Goal: Task Accomplishment & Management: Use online tool/utility

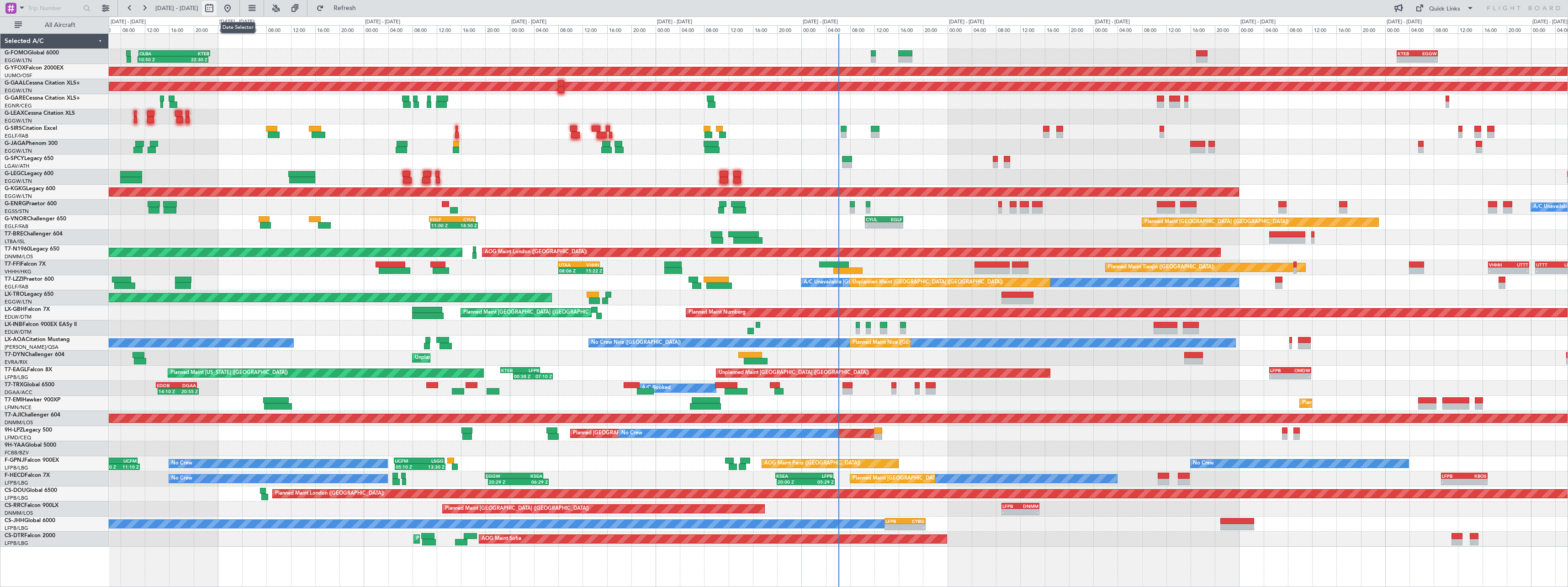
click at [217, 9] on button at bounding box center [209, 9] width 15 height 15
select select "9"
select select "2025"
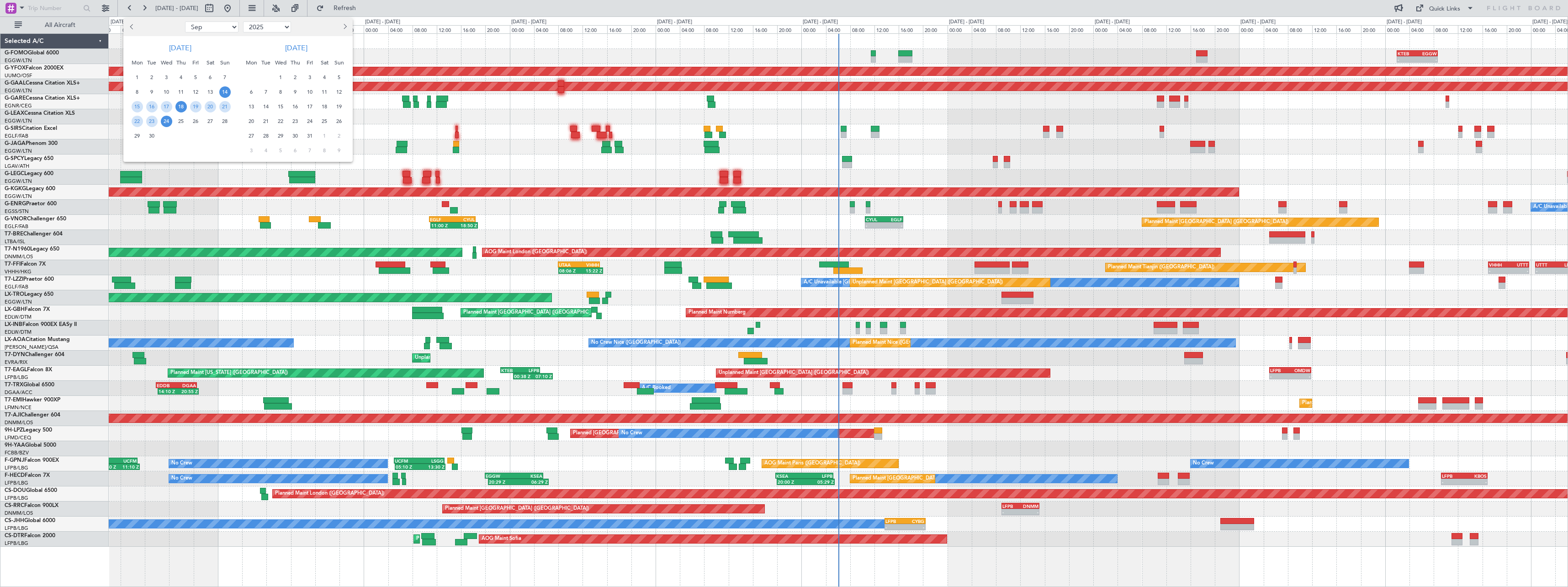
click at [182, 106] on span "18" at bounding box center [181, 107] width 12 height 12
click at [296, 80] on span "2" at bounding box center [295, 77] width 12 height 12
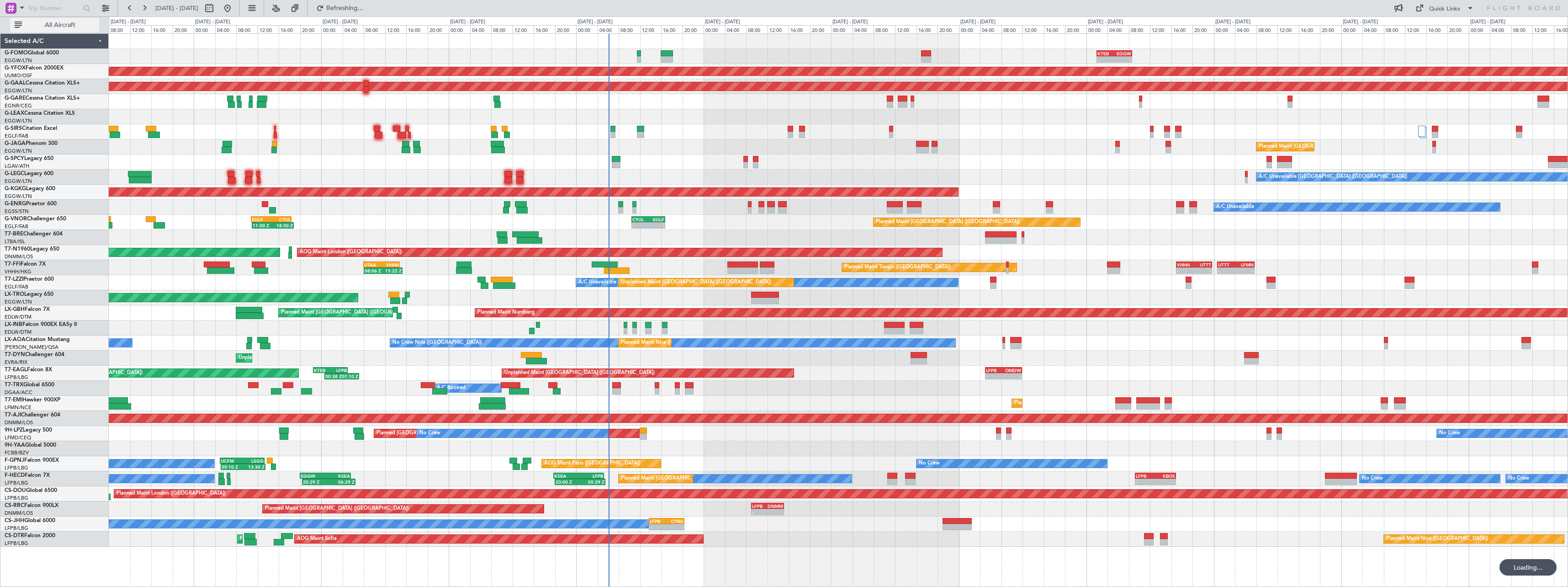
click at [65, 25] on span "All Aircraft" at bounding box center [60, 25] width 72 height 7
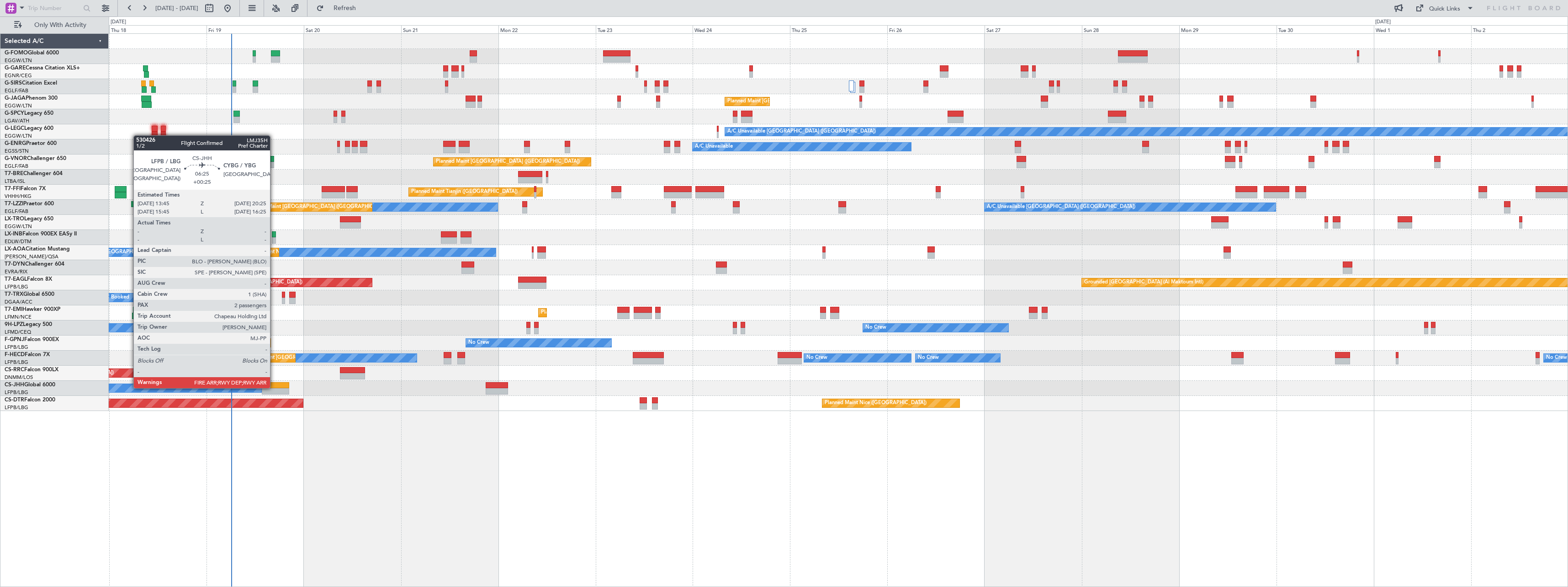
click at [274, 387] on div at bounding box center [275, 385] width 27 height 7
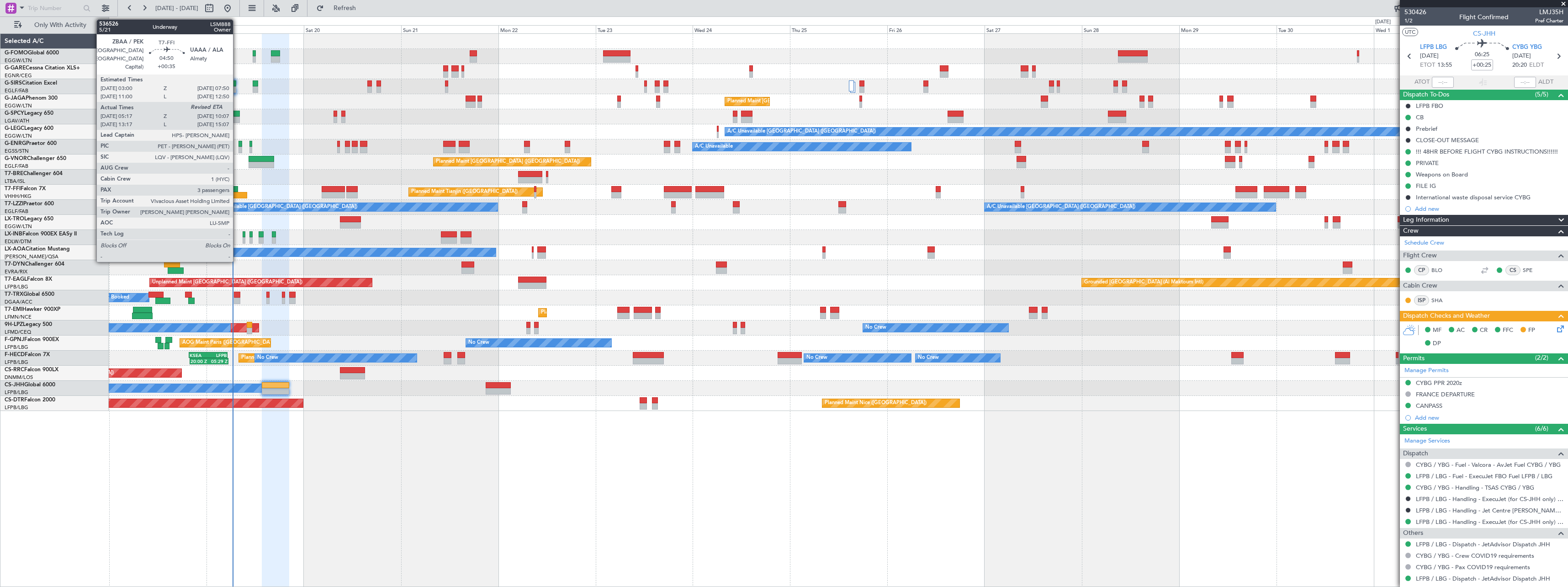
click at [237, 194] on div at bounding box center [237, 195] width 19 height 7
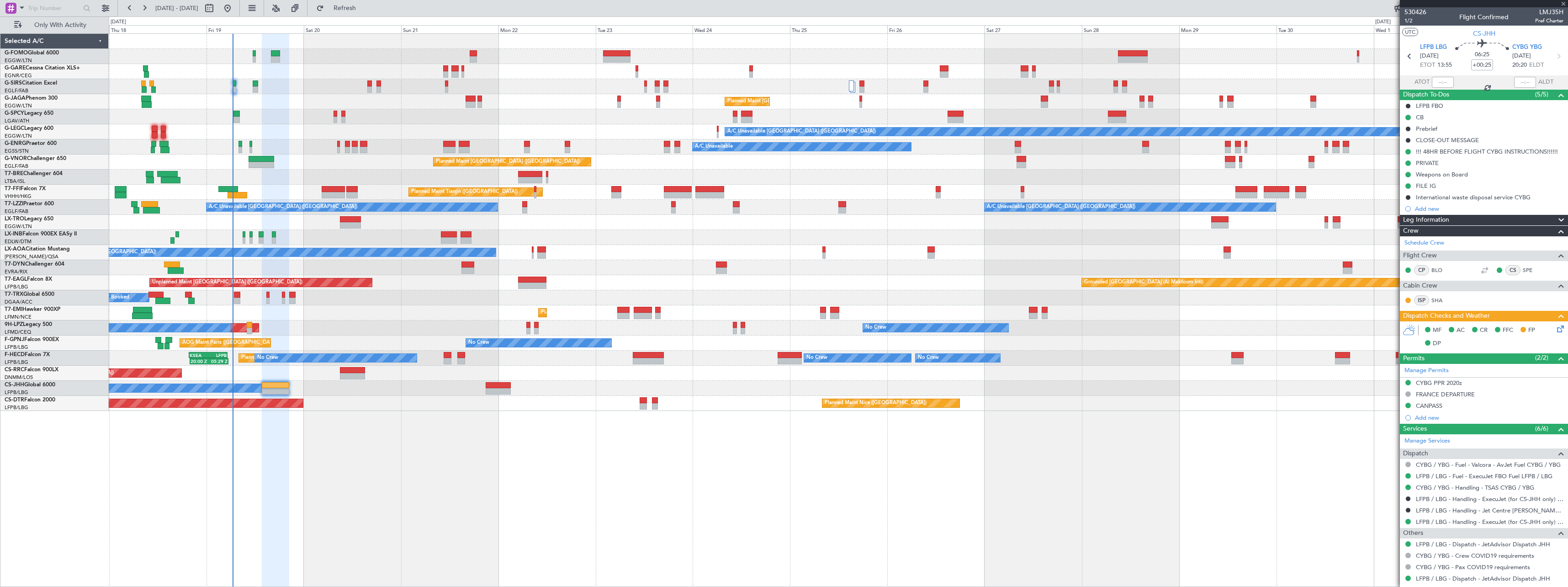
type input "+00:35"
type input "05:17"
type input "3"
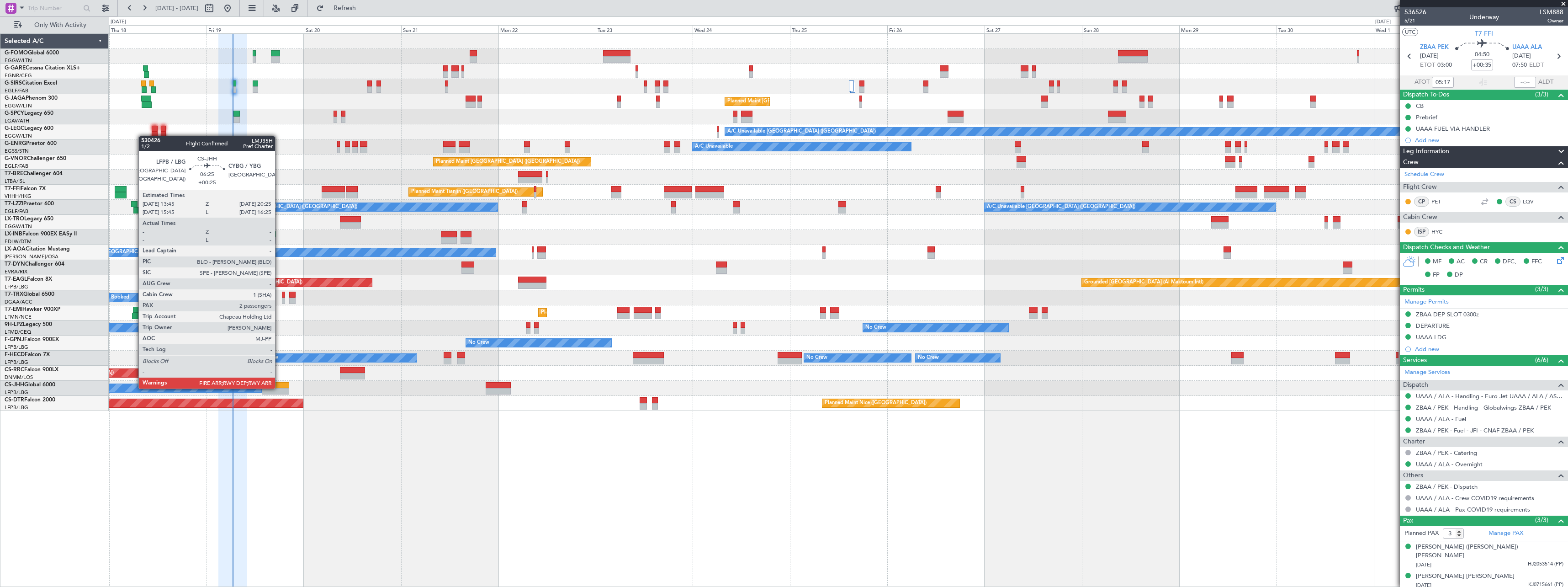
click at [279, 387] on div at bounding box center [275, 385] width 27 height 7
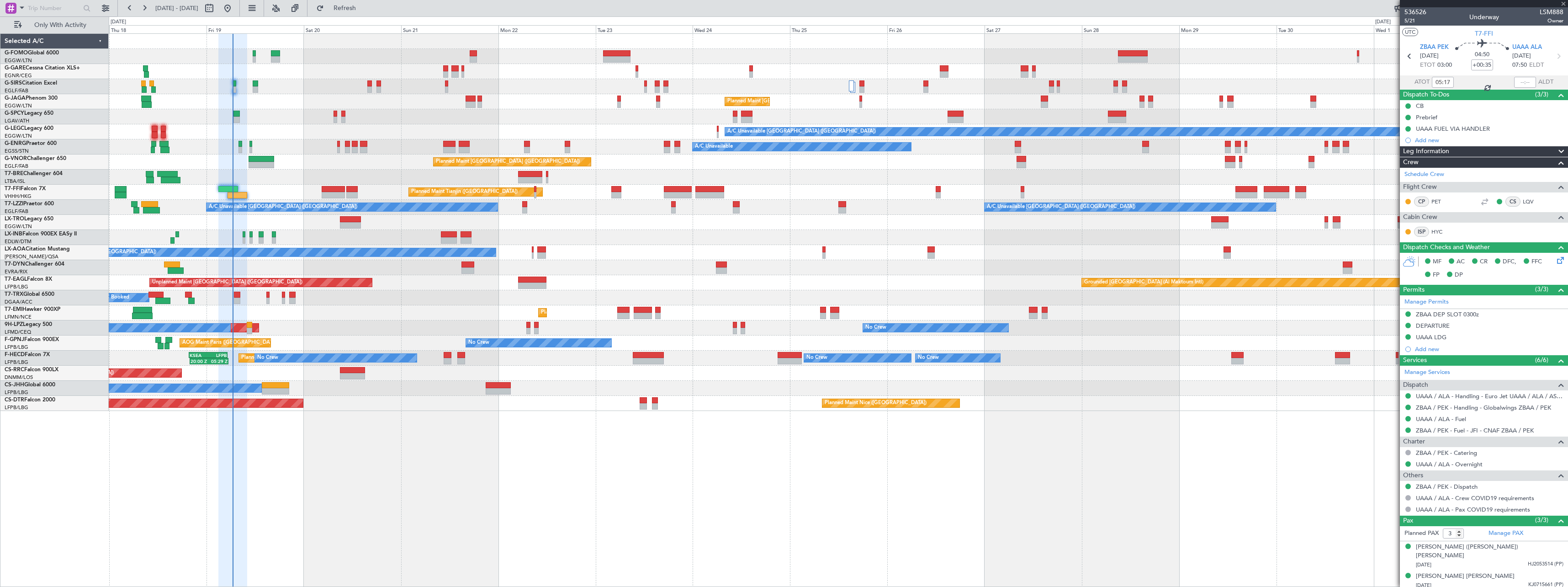
type input "+00:25"
type input "2"
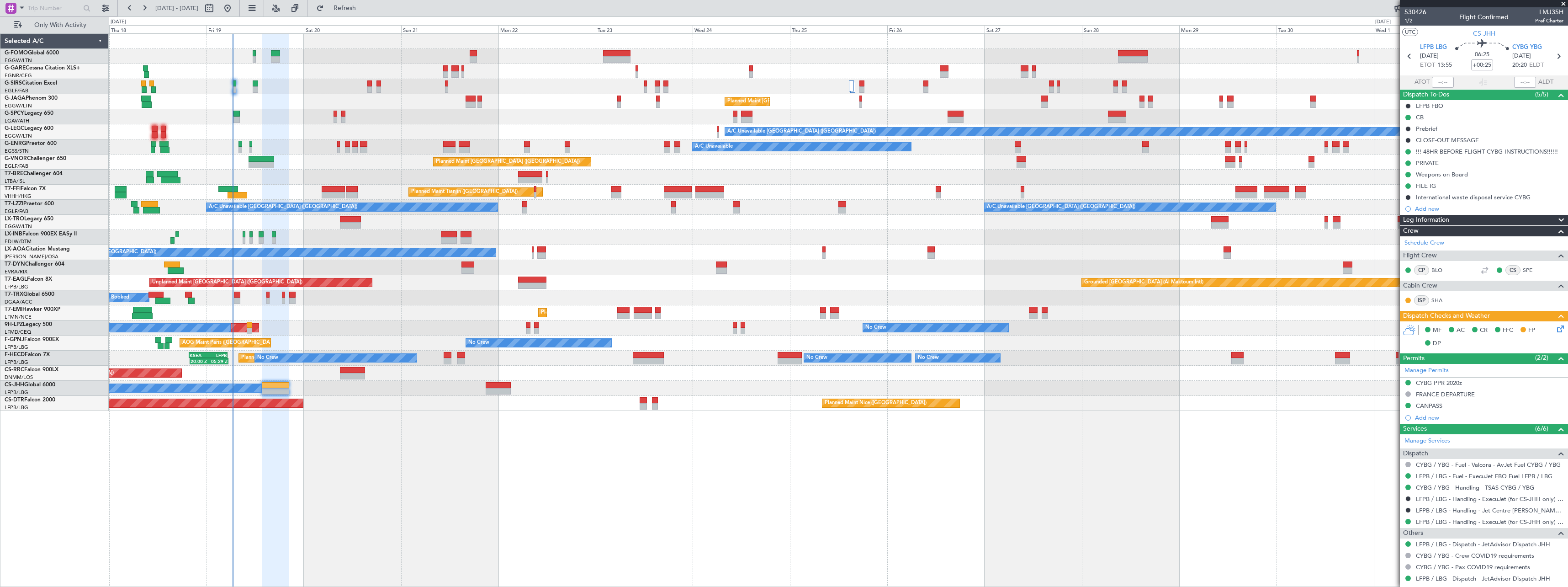
click at [1555, 330] on icon at bounding box center [1559, 327] width 7 height 7
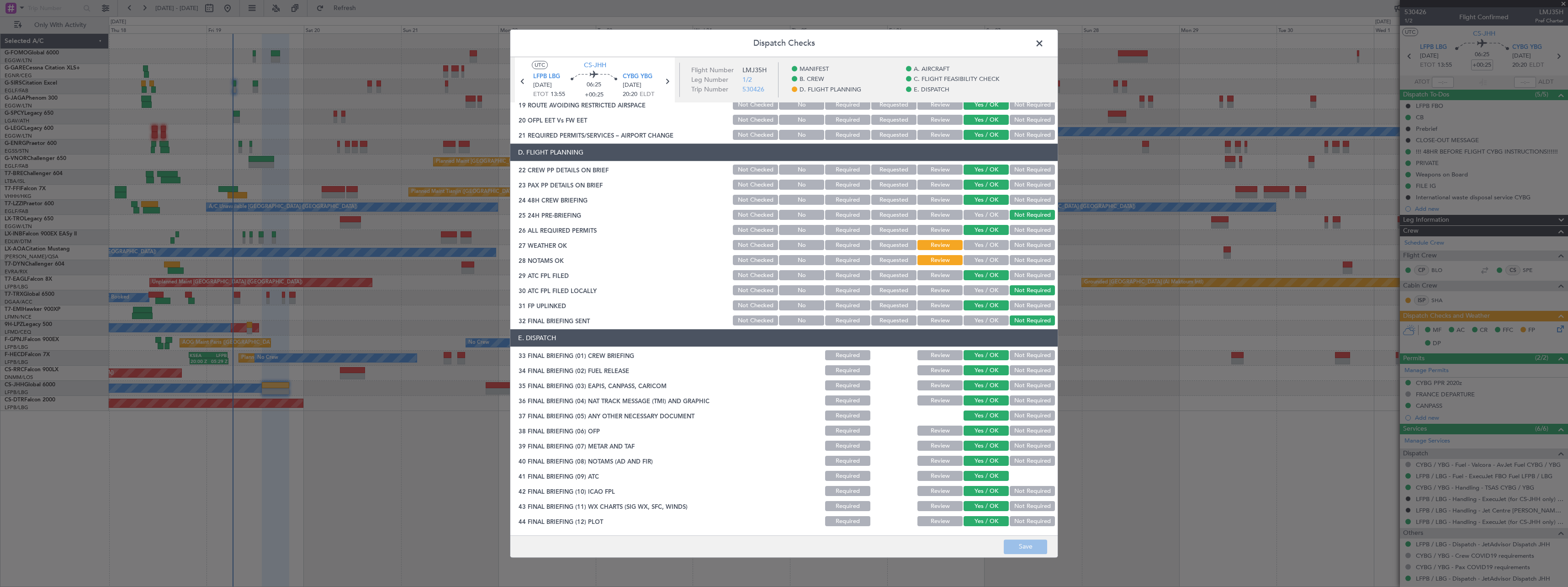
scroll to position [400, 0]
click at [1044, 43] on span at bounding box center [1044, 46] width 0 height 18
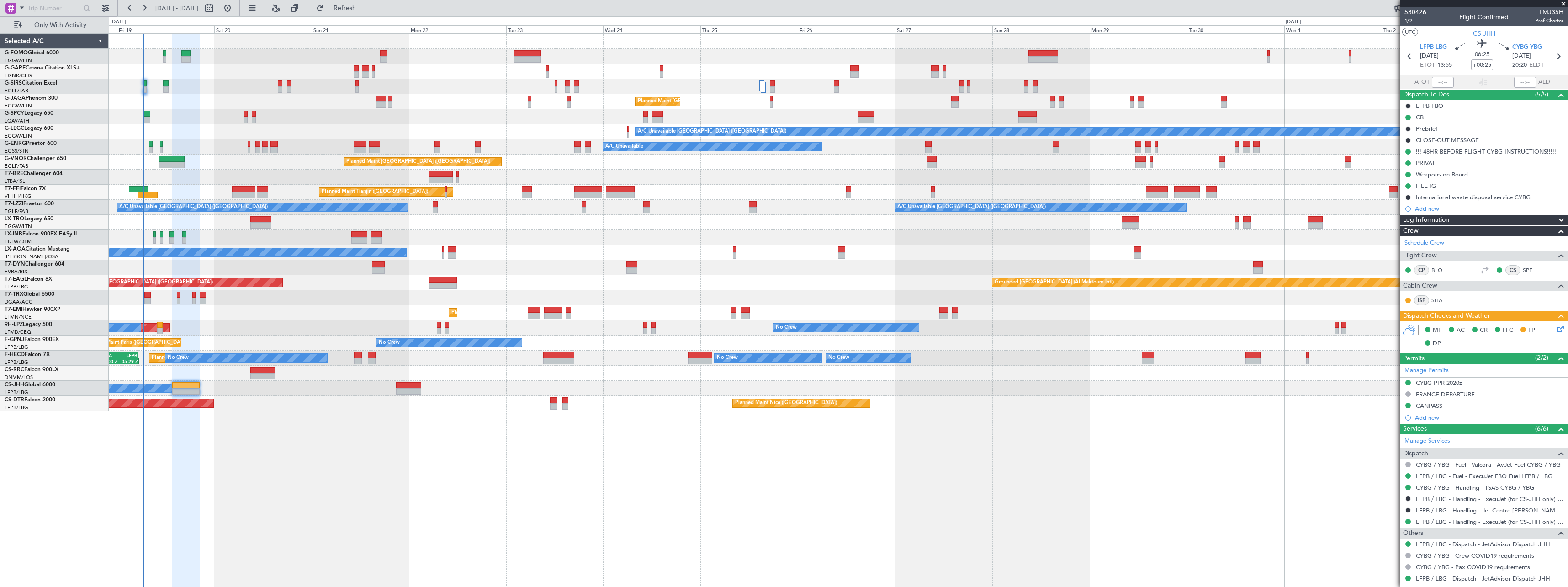
click at [282, 462] on div "Planned Maint [GEOGRAPHIC_DATA] ([GEOGRAPHIC_DATA]) A/C Unavailable [GEOGRAPHIC…" at bounding box center [838, 310] width 1459 height 554
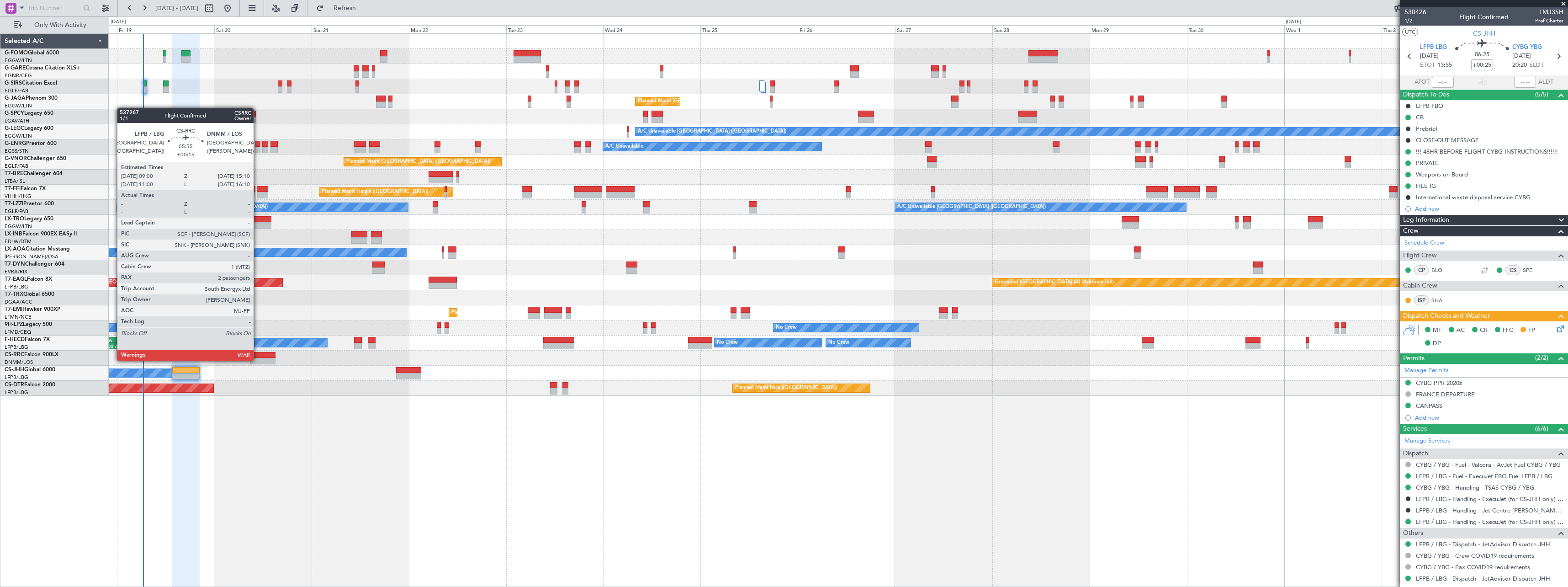
click at [257, 360] on div at bounding box center [262, 361] width 25 height 7
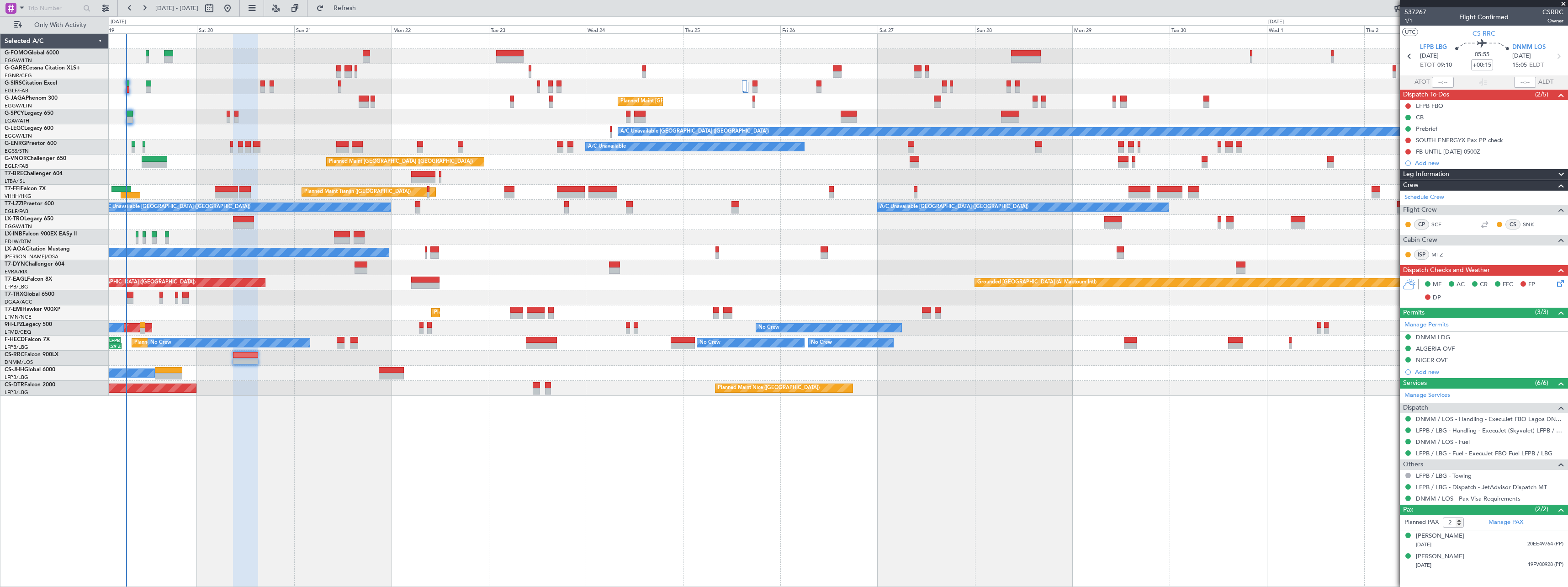
click at [259, 489] on div "Planned Maint [GEOGRAPHIC_DATA] ([GEOGRAPHIC_DATA]) A/C Unavailable [GEOGRAPHIC…" at bounding box center [838, 310] width 1459 height 554
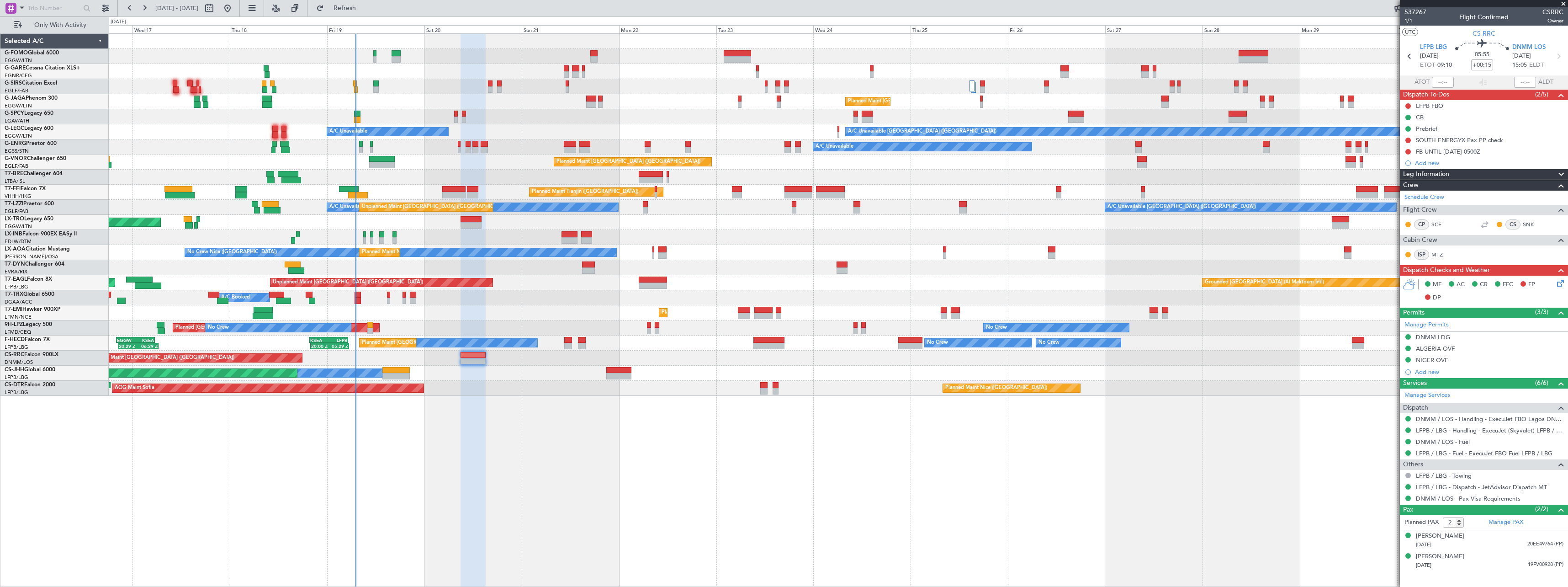
click at [437, 239] on div "Planned Maint [GEOGRAPHIC_DATA] ([GEOGRAPHIC_DATA])" at bounding box center [838, 237] width 1459 height 15
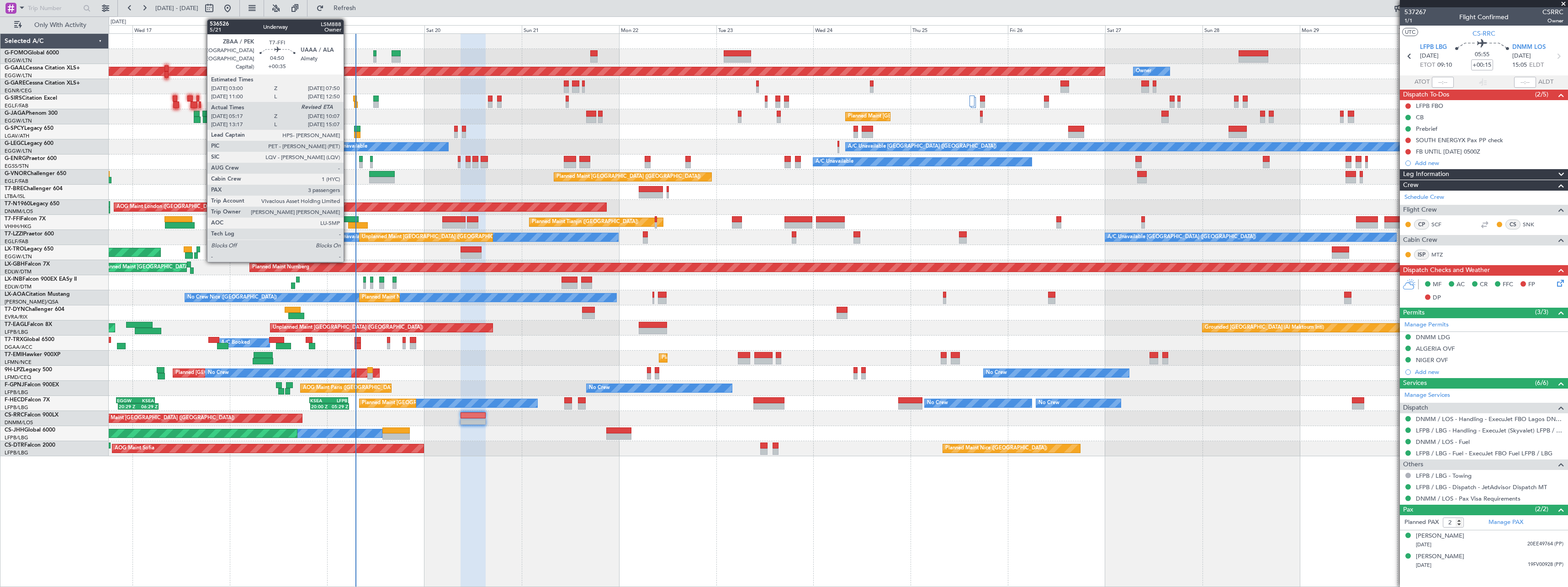
click at [348, 218] on div at bounding box center [349, 219] width 19 height 7
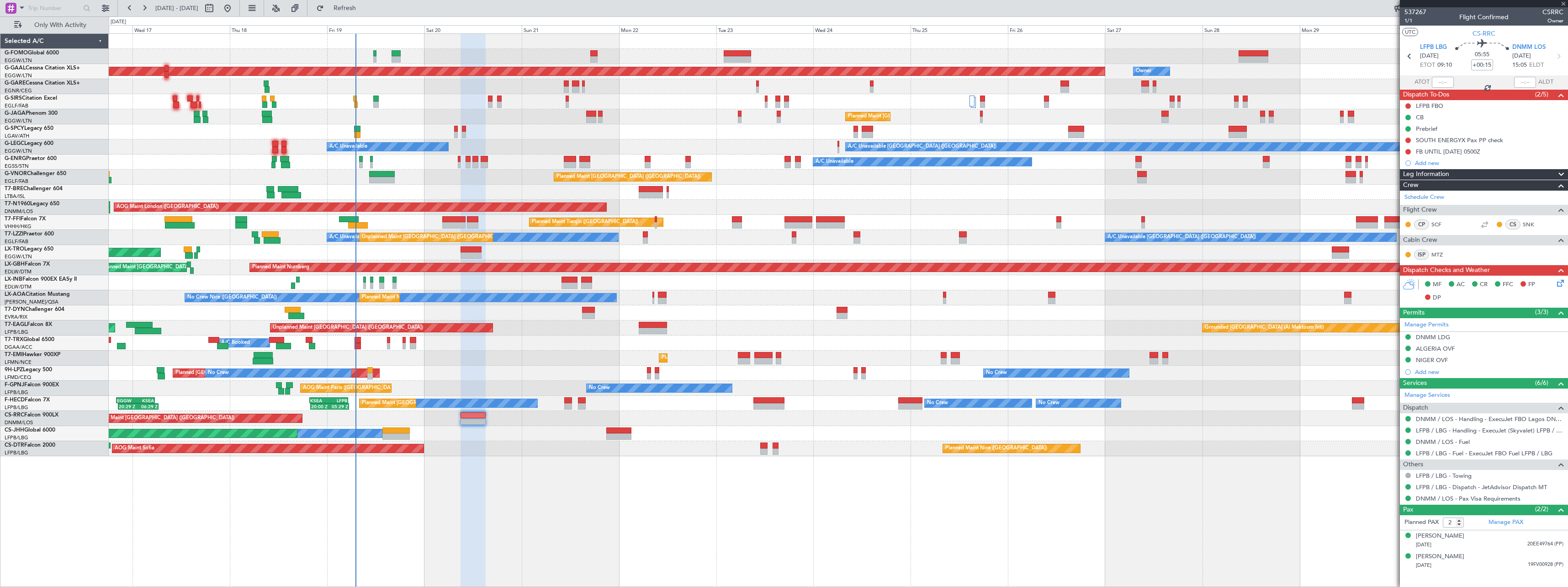
type input "+00:35"
type input "05:17"
type input "3"
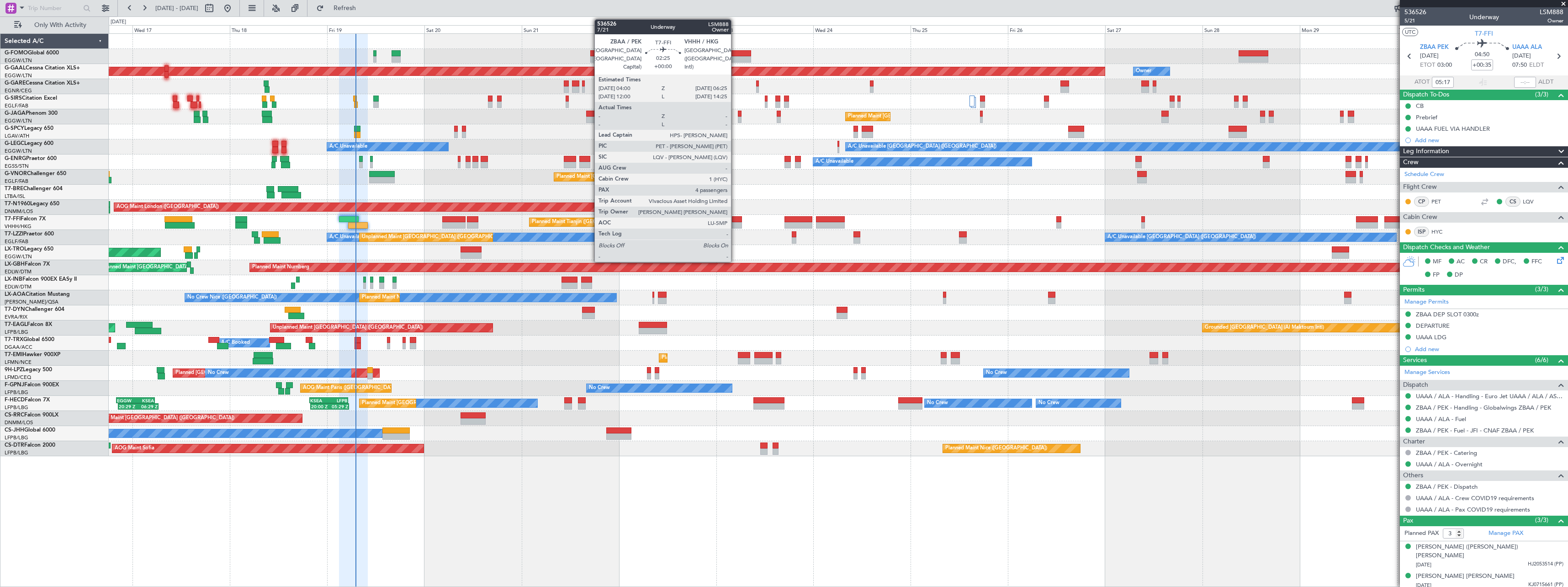
click at [801, 201] on div "AOG Maint London ([GEOGRAPHIC_DATA]) AOG Maint [GEOGRAPHIC_DATA] ([GEOGRAPHIC_D…" at bounding box center [838, 207] width 1459 height 15
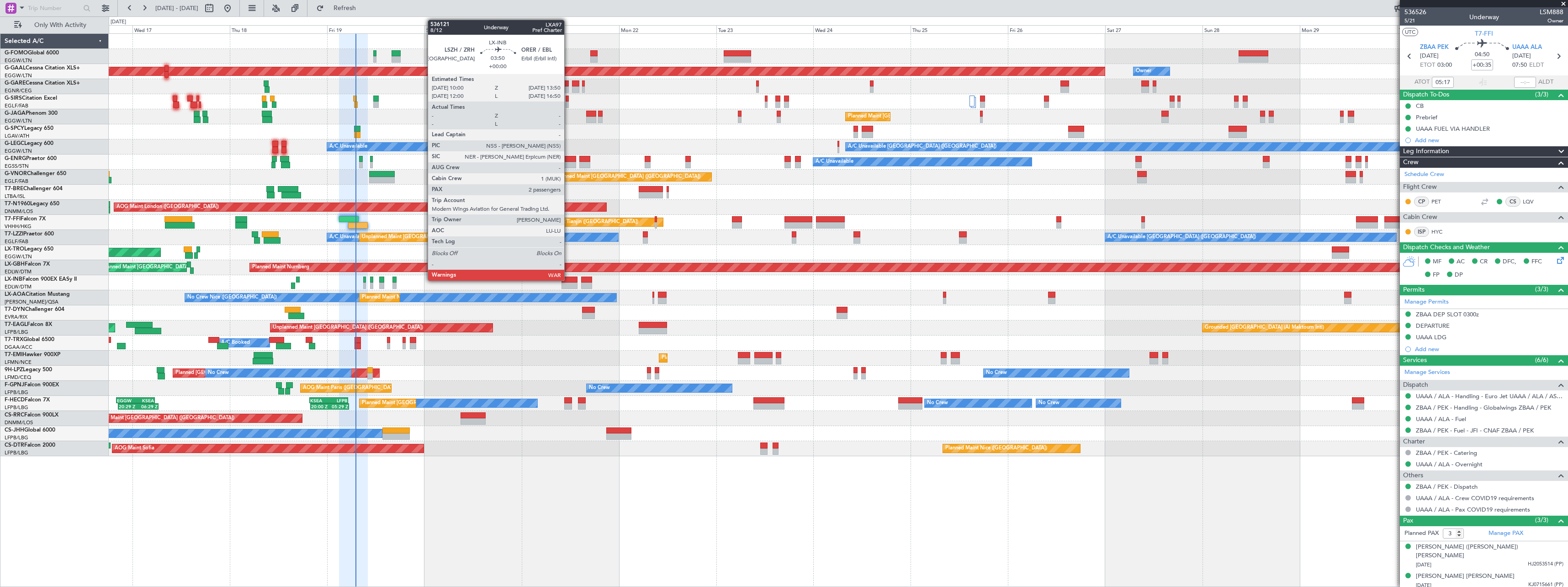
click at [569, 279] on div at bounding box center [569, 279] width 16 height 7
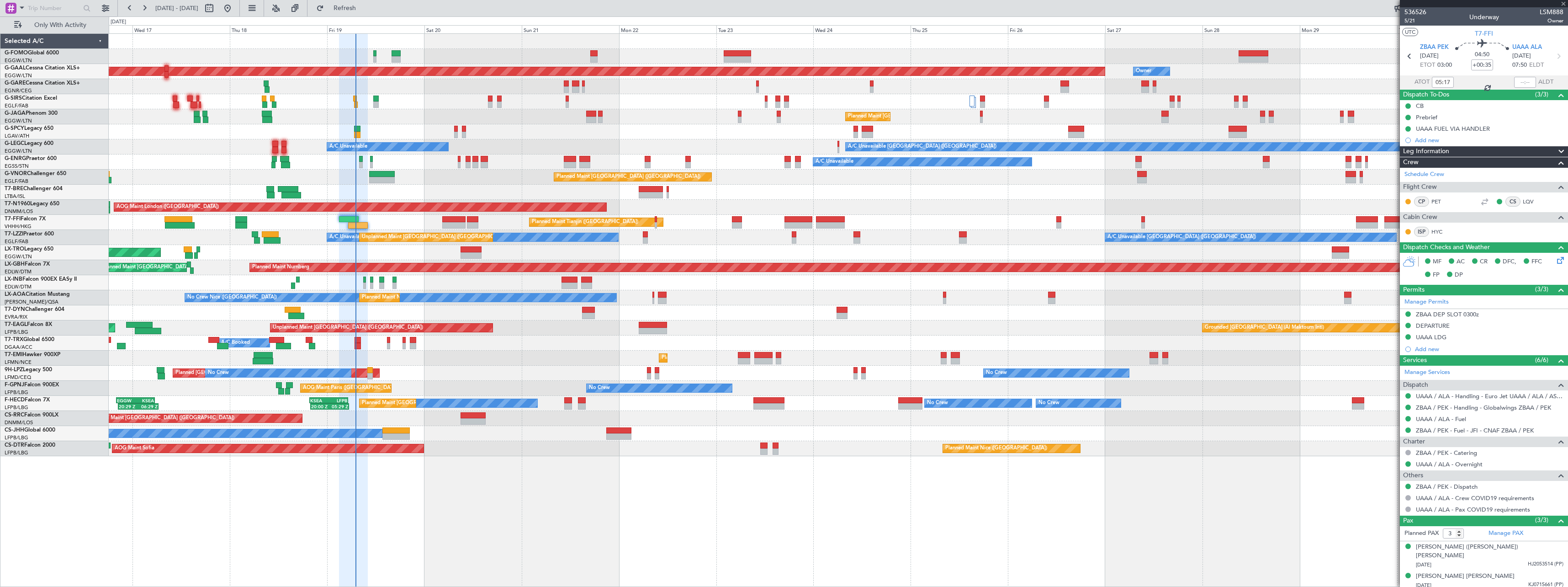
type input "2"
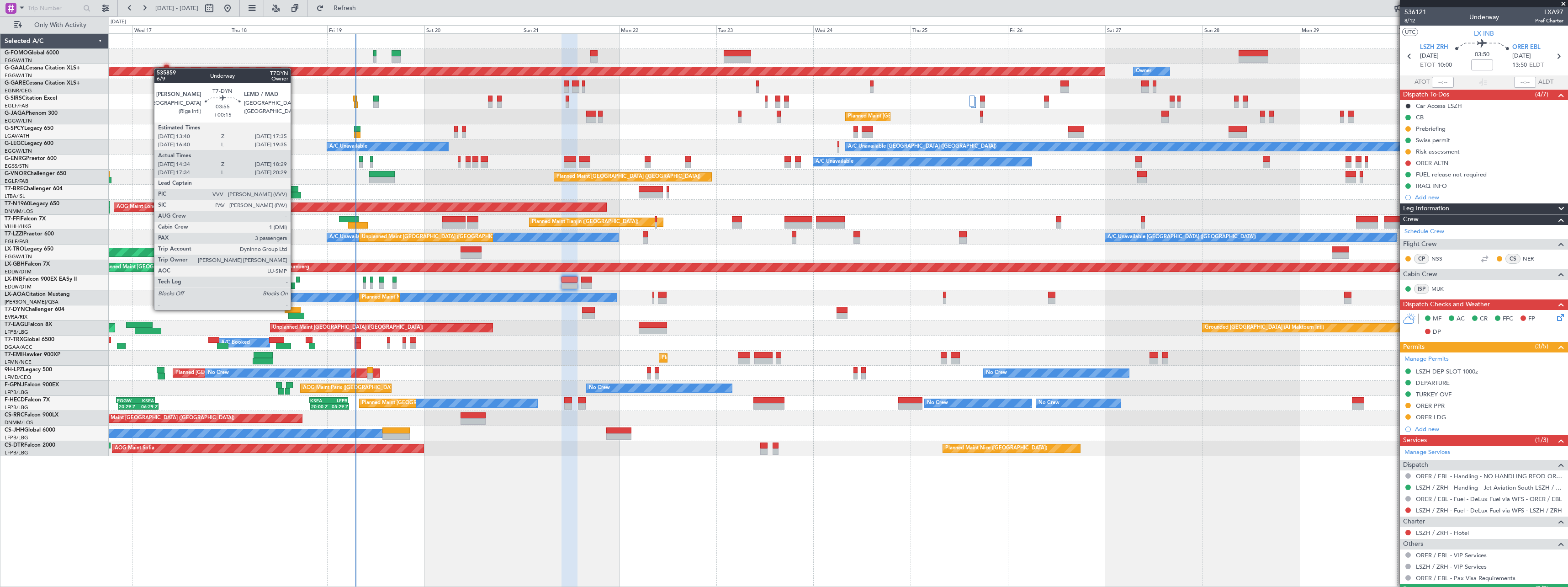
click at [295, 309] on div at bounding box center [293, 310] width 16 height 7
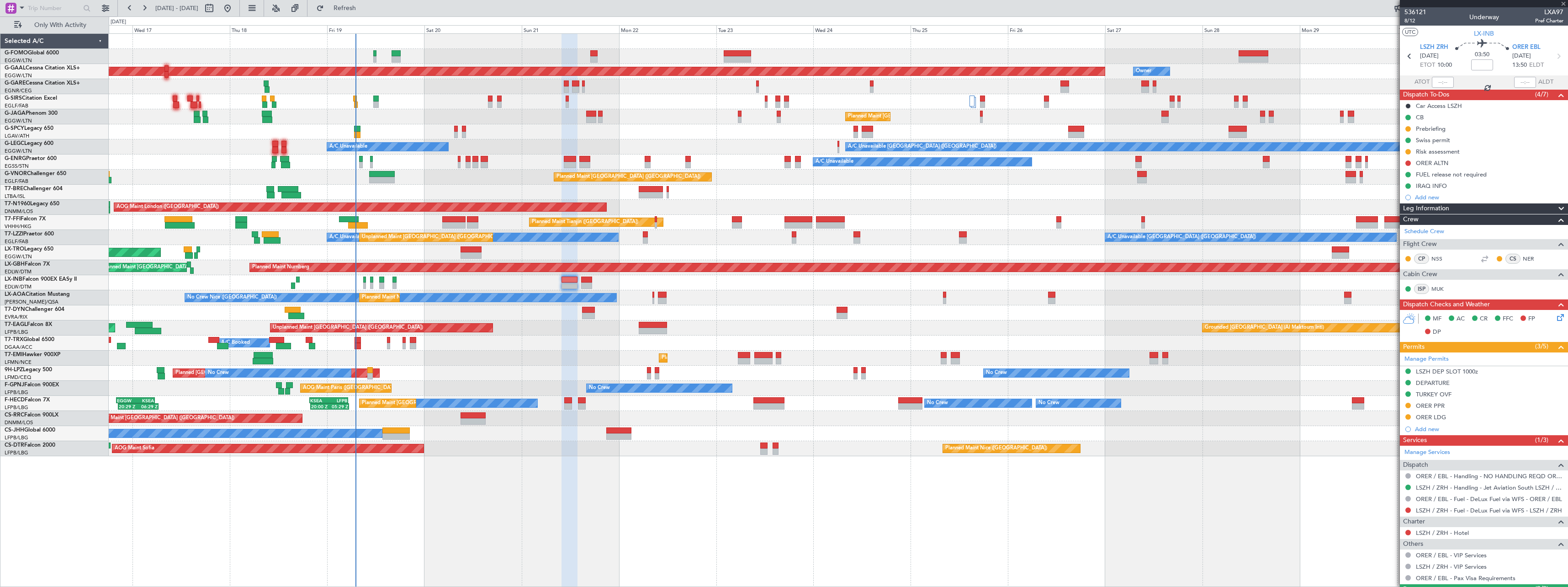
type input "+00:15"
type input "14:34"
type input "18:29"
type input "3"
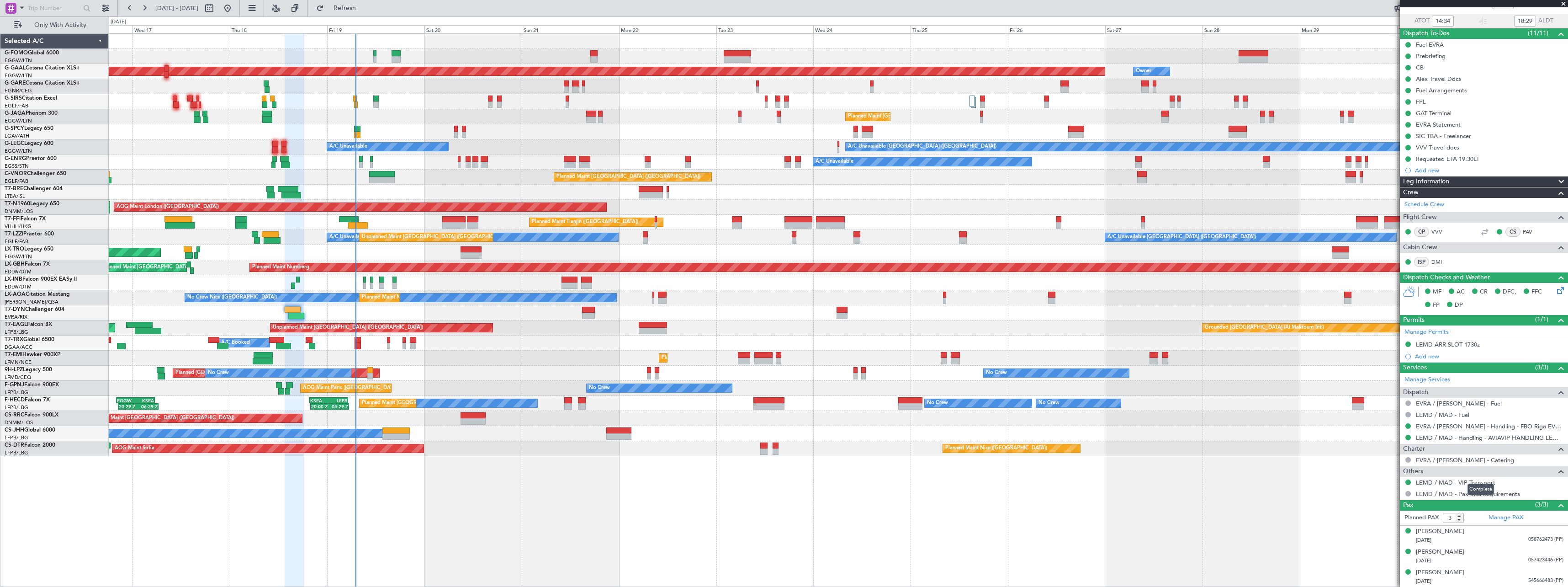
scroll to position [0, 0]
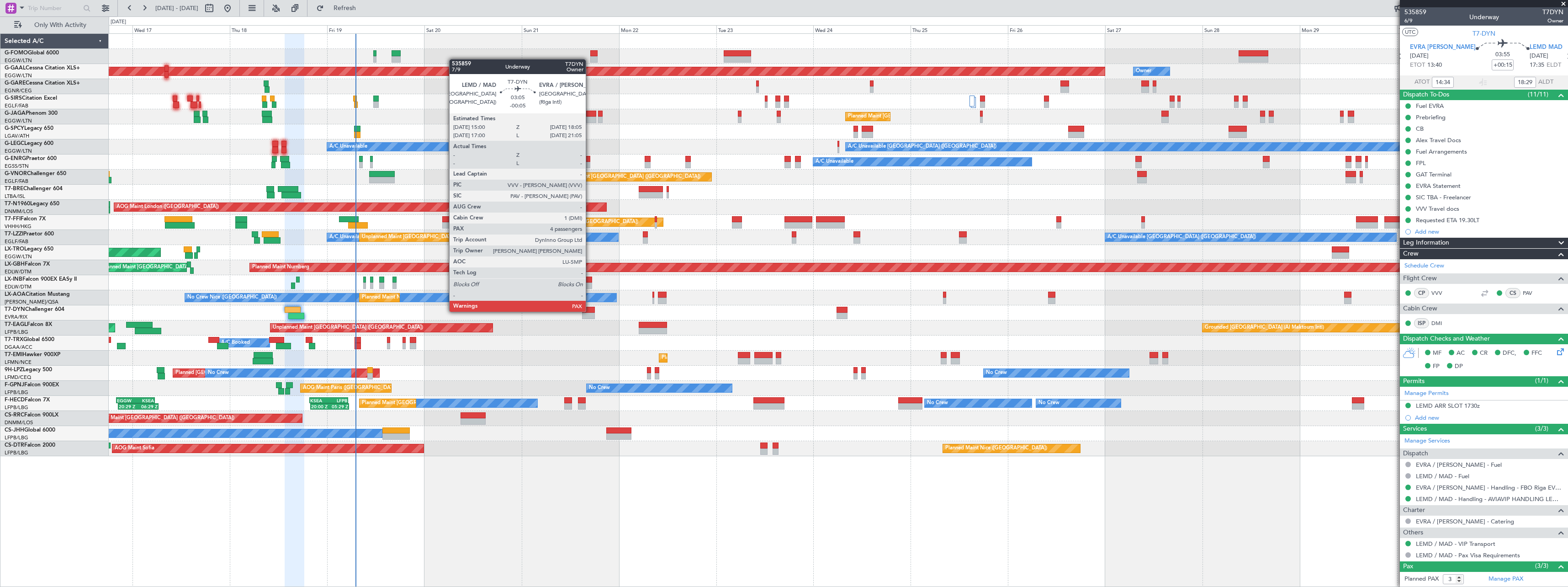
click at [590, 311] on div at bounding box center [588, 310] width 13 height 7
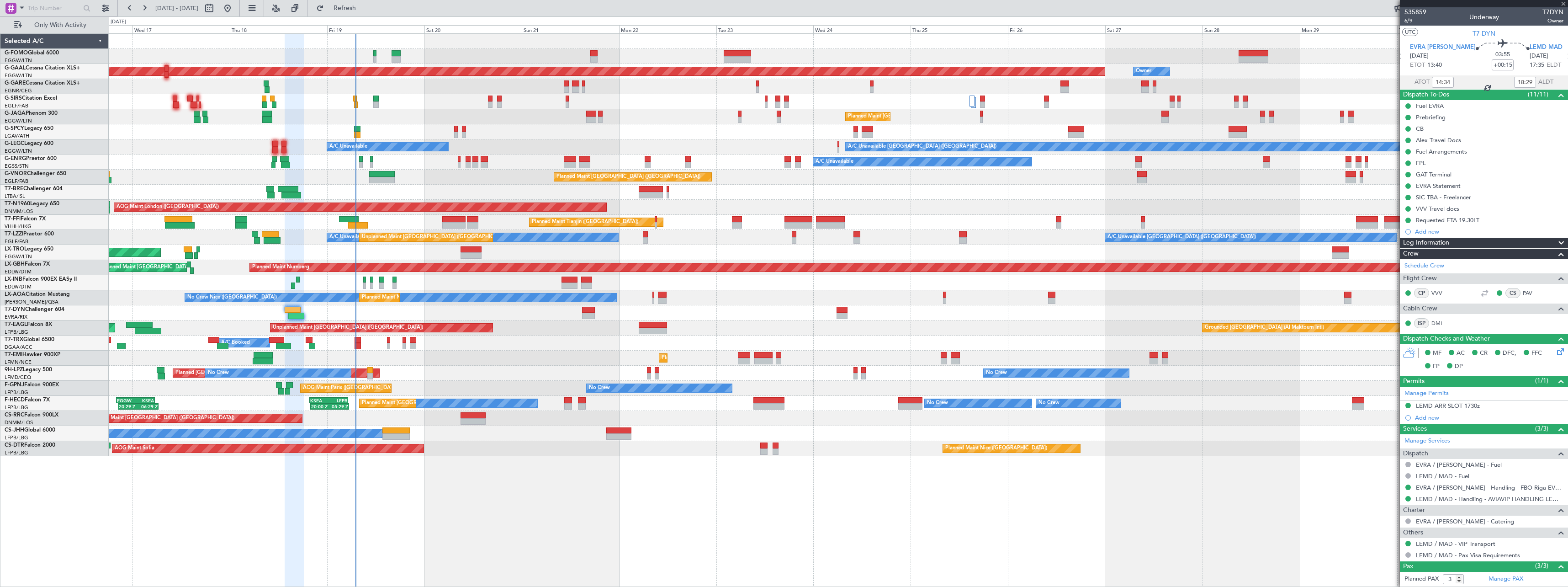
type input "-00:05"
type input "4"
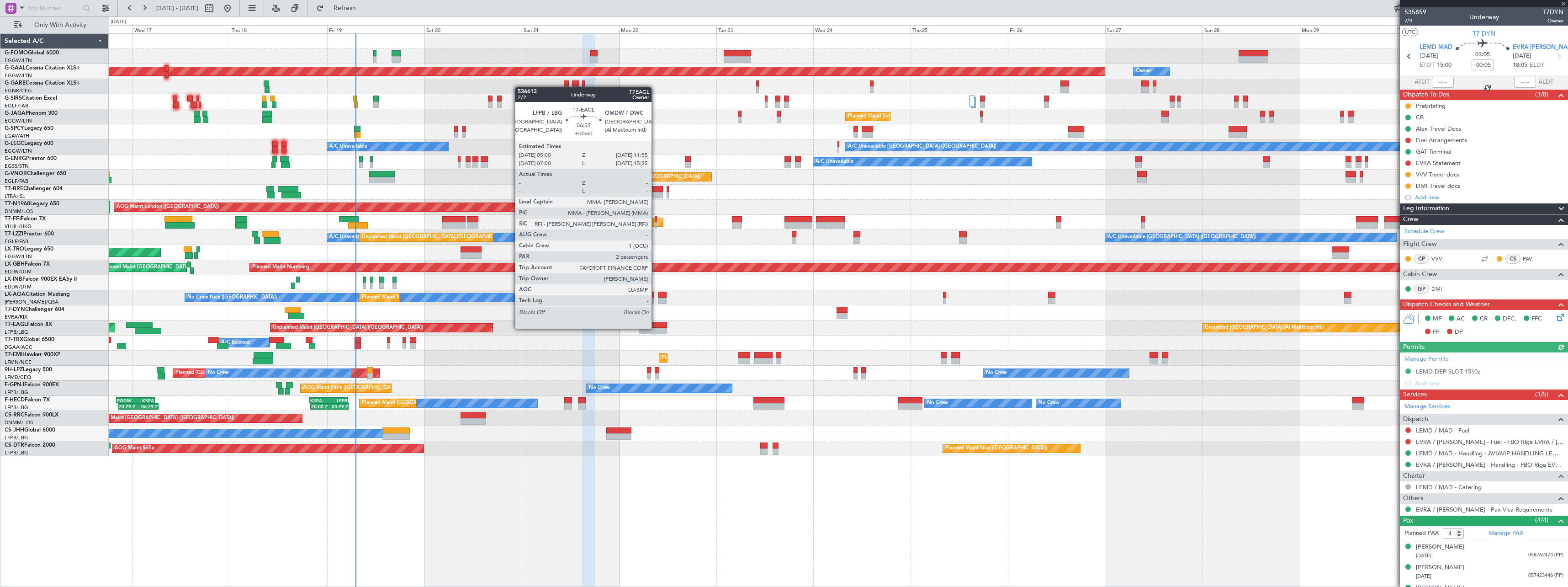
click at [656, 328] on div at bounding box center [653, 331] width 29 height 7
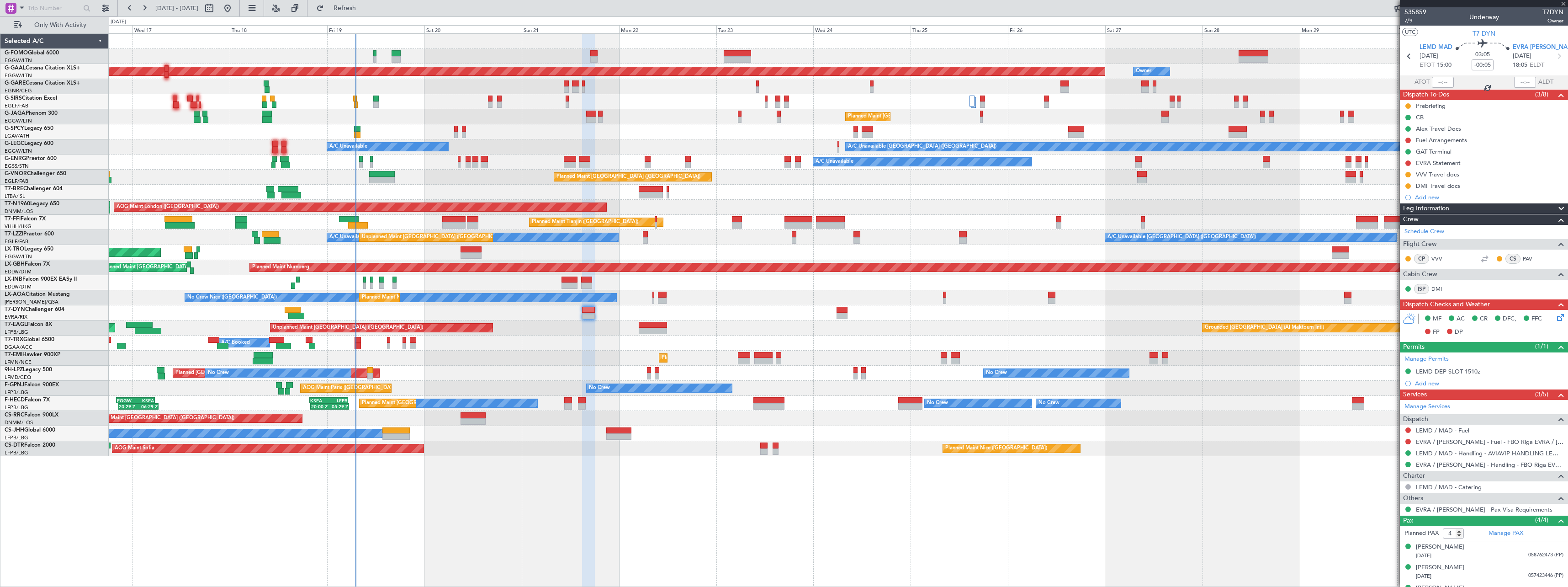
type input "+00:50"
type input "2"
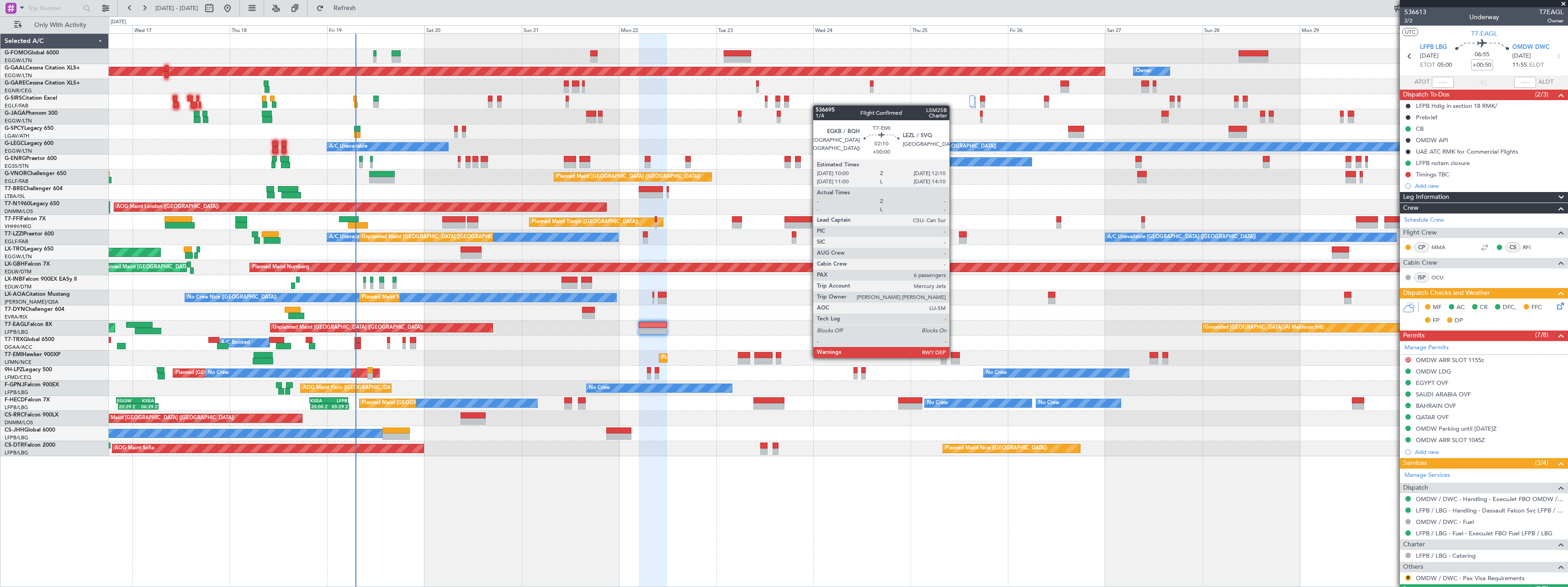
click at [953, 357] on div at bounding box center [955, 355] width 9 height 7
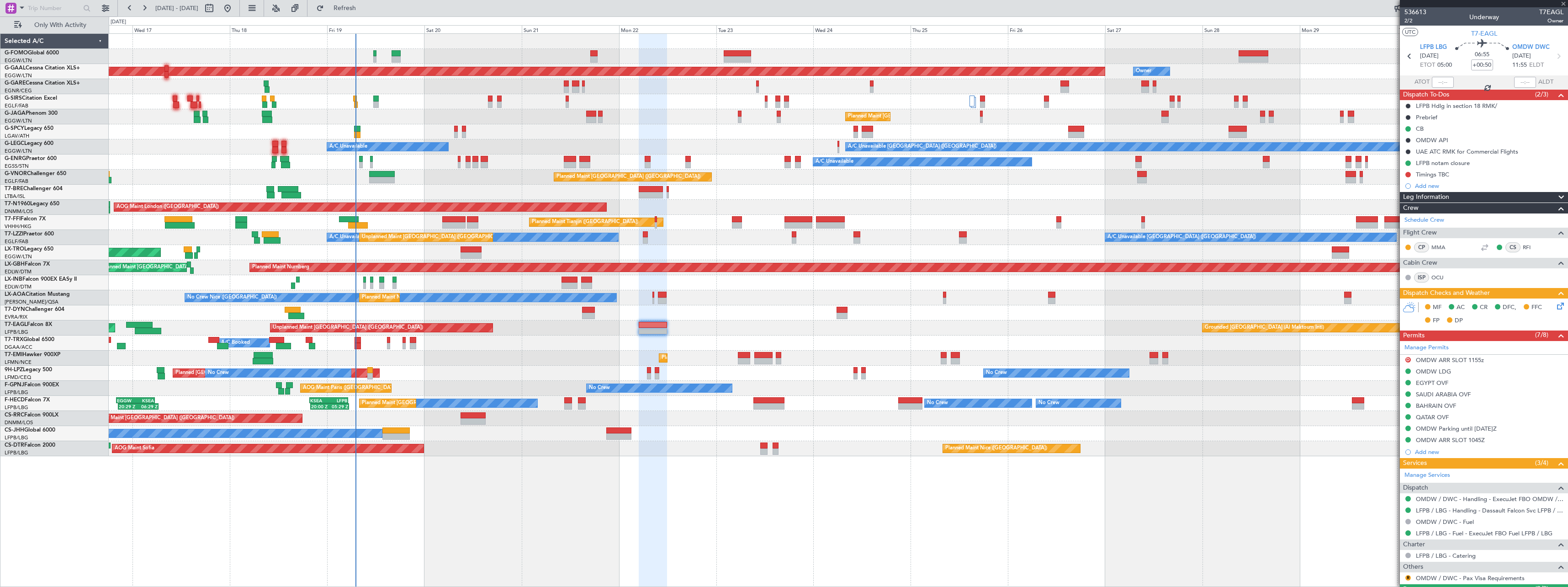
type input "6"
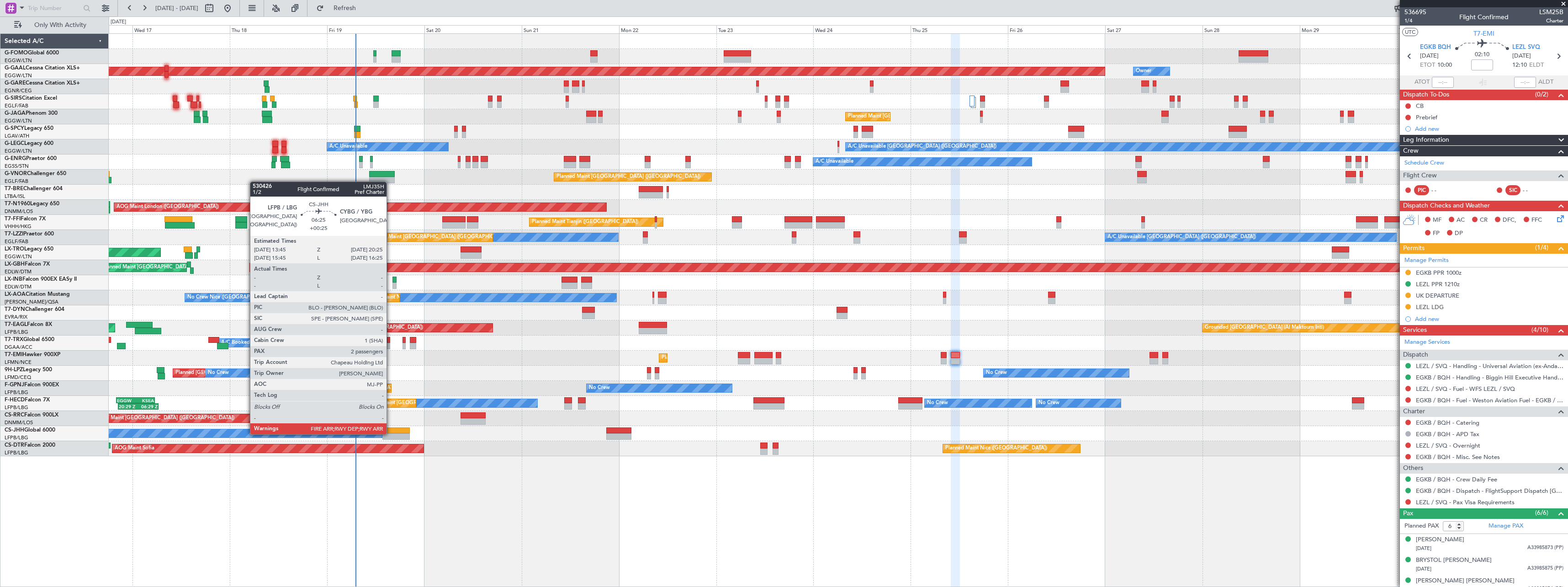
click at [391, 434] on div at bounding box center [396, 437] width 27 height 7
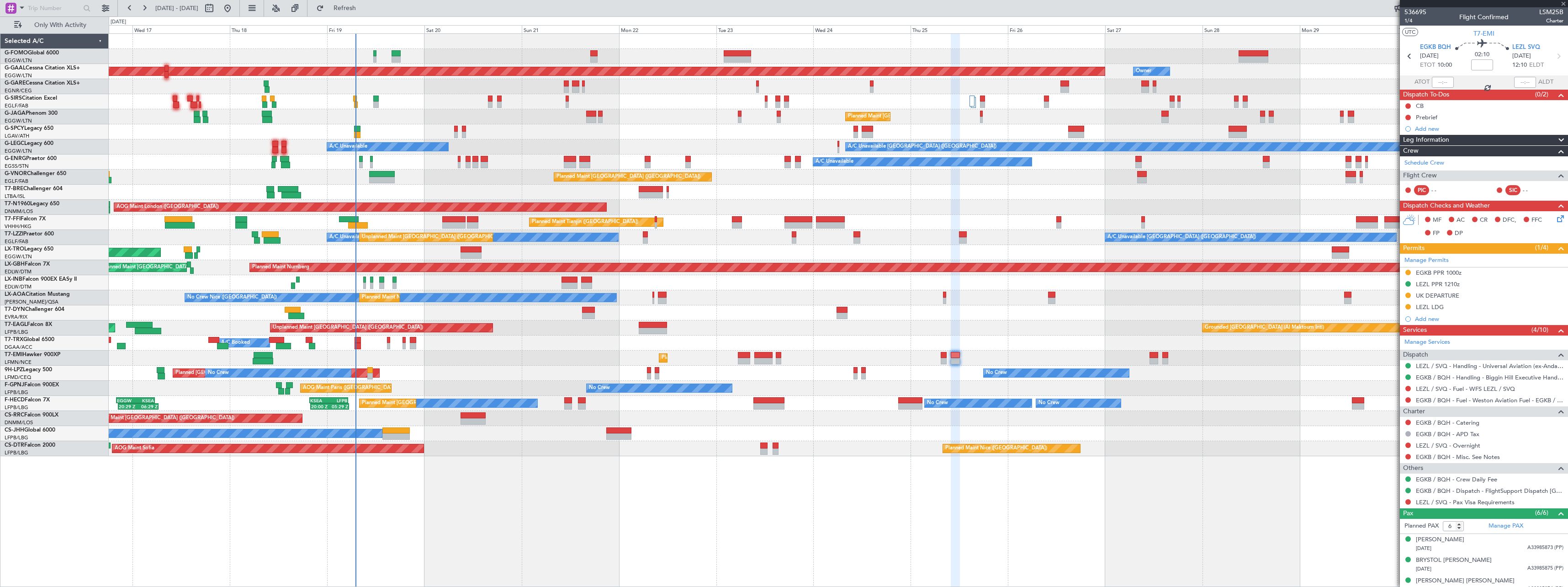
type input "+00:25"
type input "2"
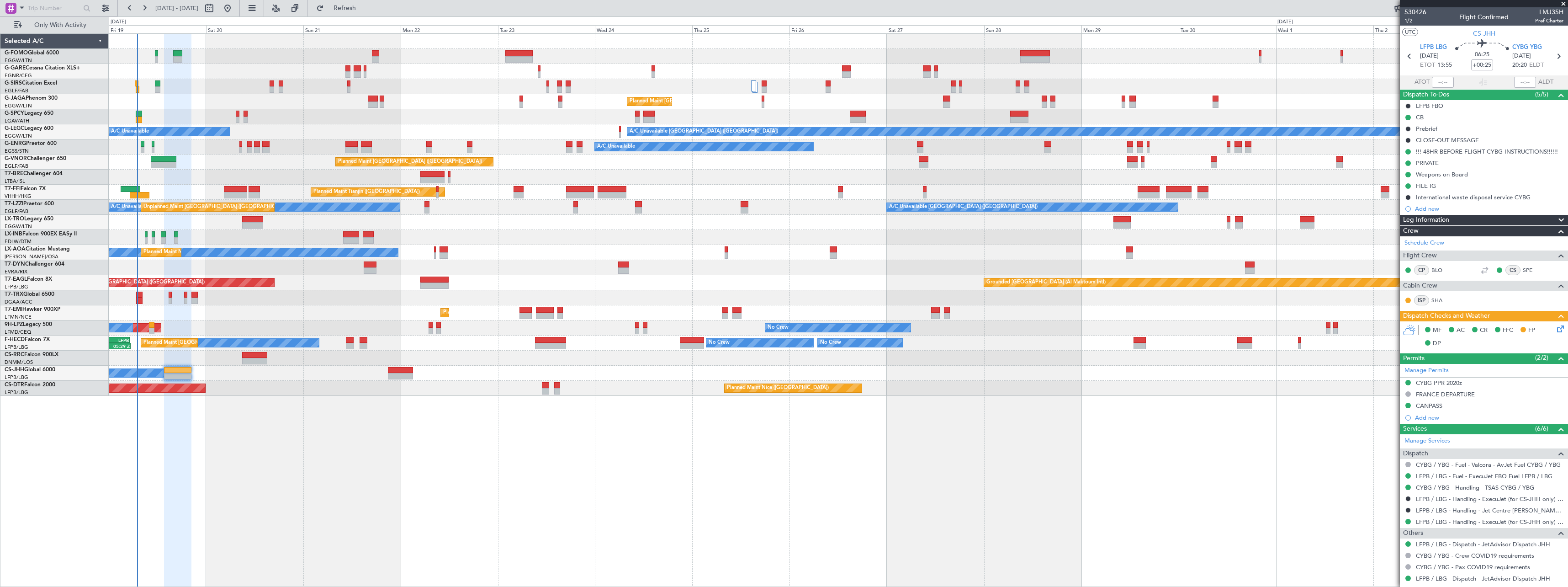
click at [358, 472] on div "Planned Maint [GEOGRAPHIC_DATA] ([GEOGRAPHIC_DATA]) A/C Unavailable [GEOGRAPHIC…" at bounding box center [838, 310] width 1459 height 554
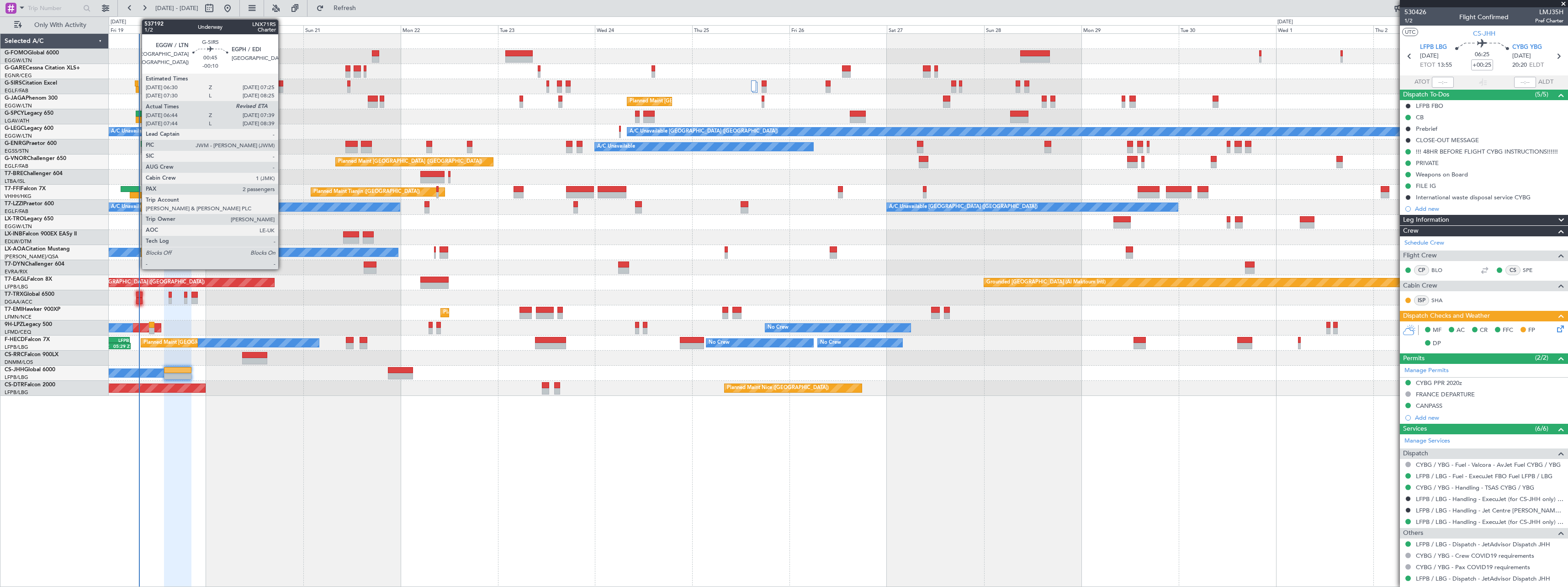
click at [137, 84] on div at bounding box center [136, 83] width 4 height 7
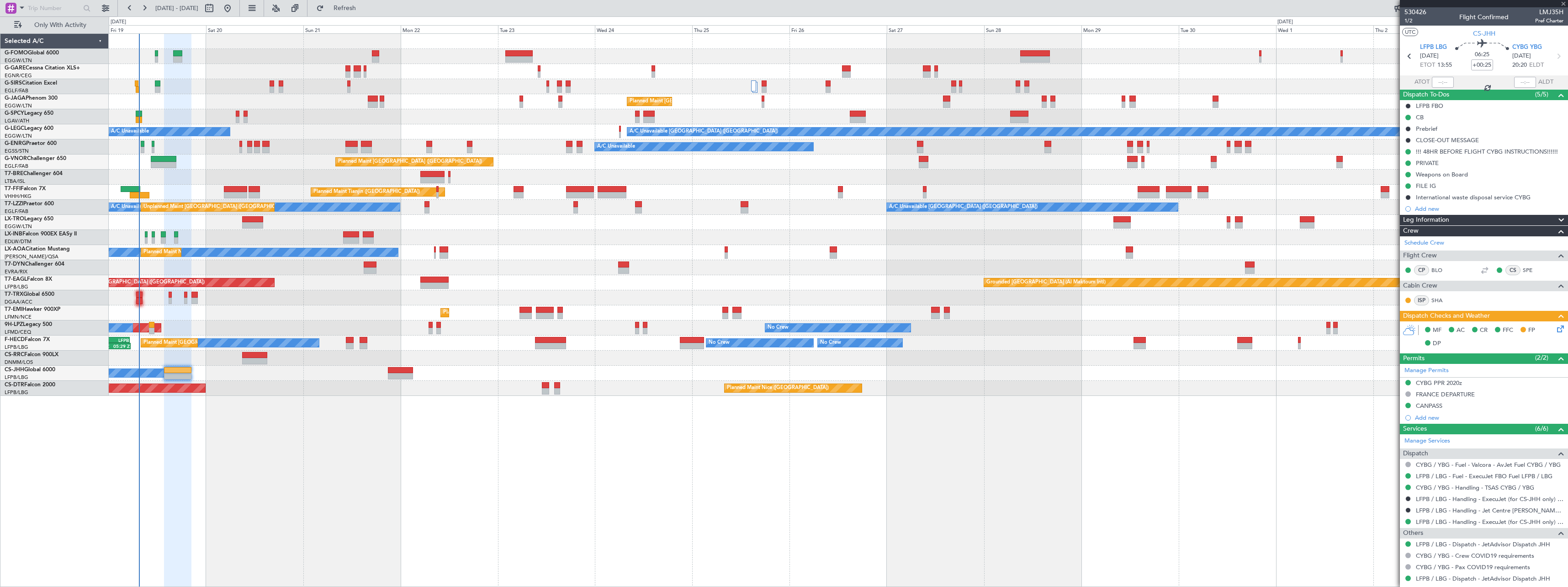
type input "-00:10"
type input "06:44"
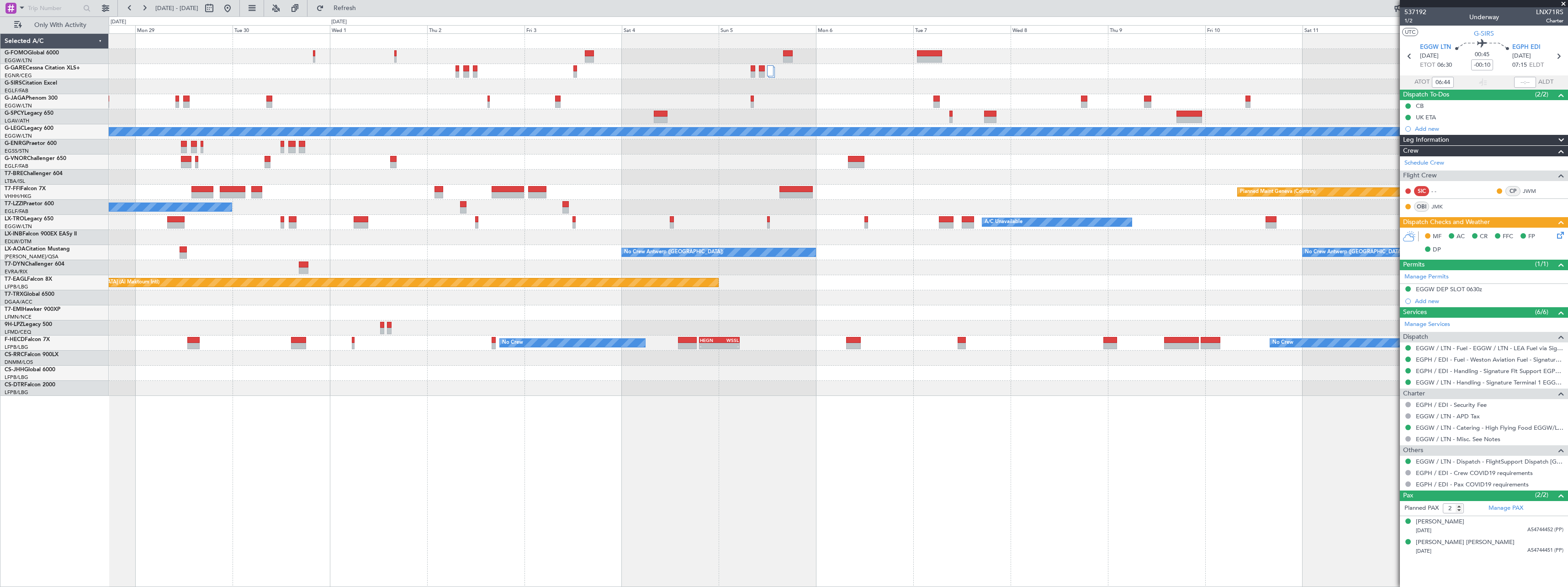
click at [255, 338] on div "A/C Unavailable [GEOGRAPHIC_DATA] ([GEOGRAPHIC_DATA]) A/C Unavailable Planned M…" at bounding box center [838, 215] width 1459 height 362
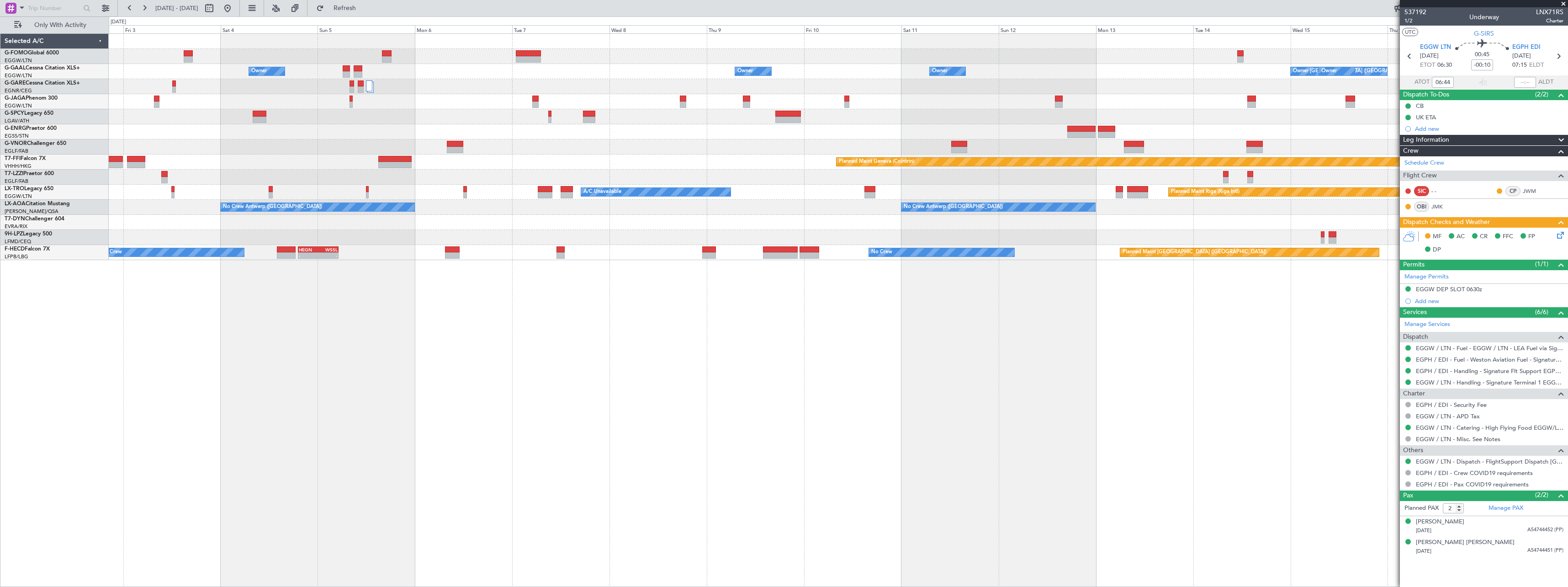
click at [481, 308] on div "Owner Owner Owner Owner [GEOGRAPHIC_DATA] ([GEOGRAPHIC_DATA]) Owner Owner No Cr…" at bounding box center [838, 310] width 1459 height 554
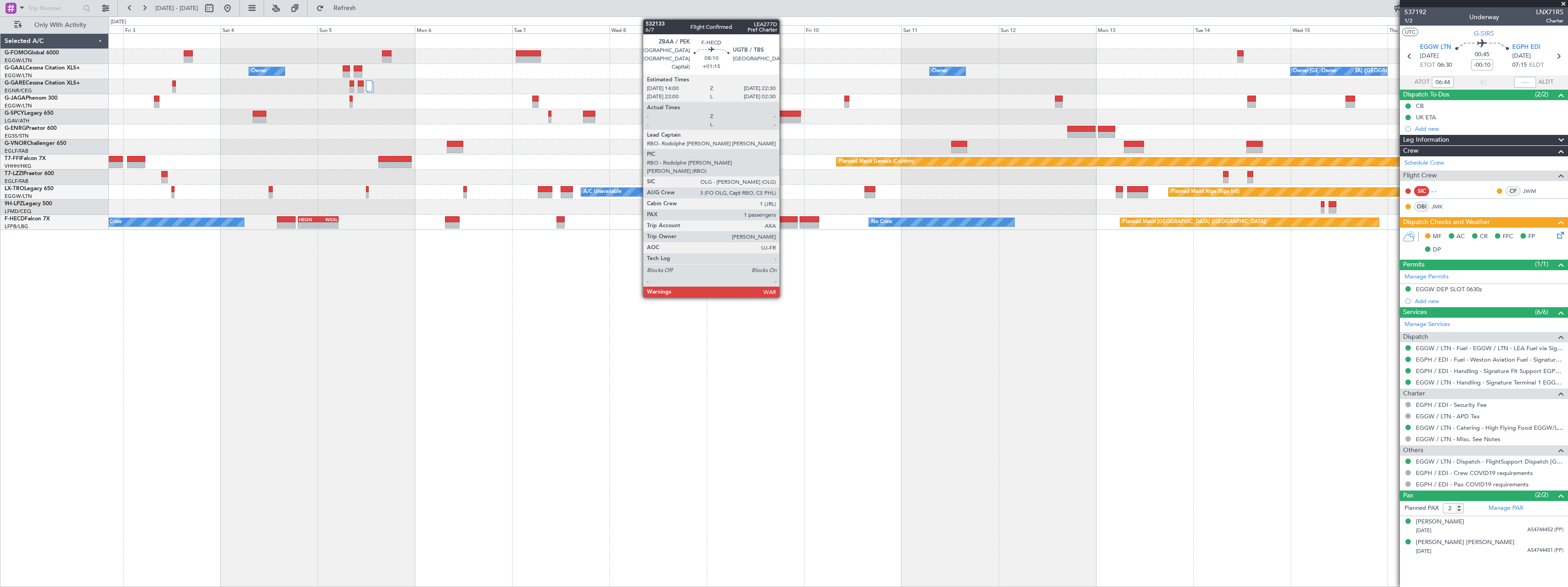
click at [783, 223] on div at bounding box center [780, 225] width 35 height 7
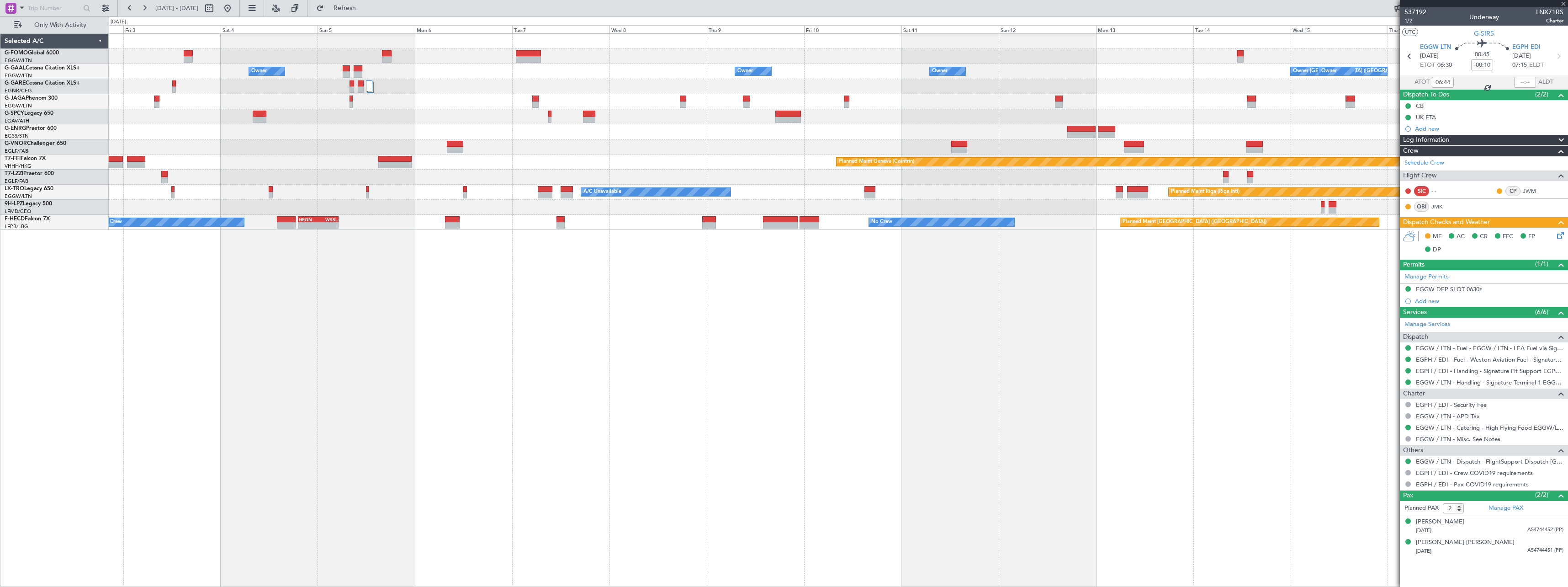
type input "+01:15"
type input "1"
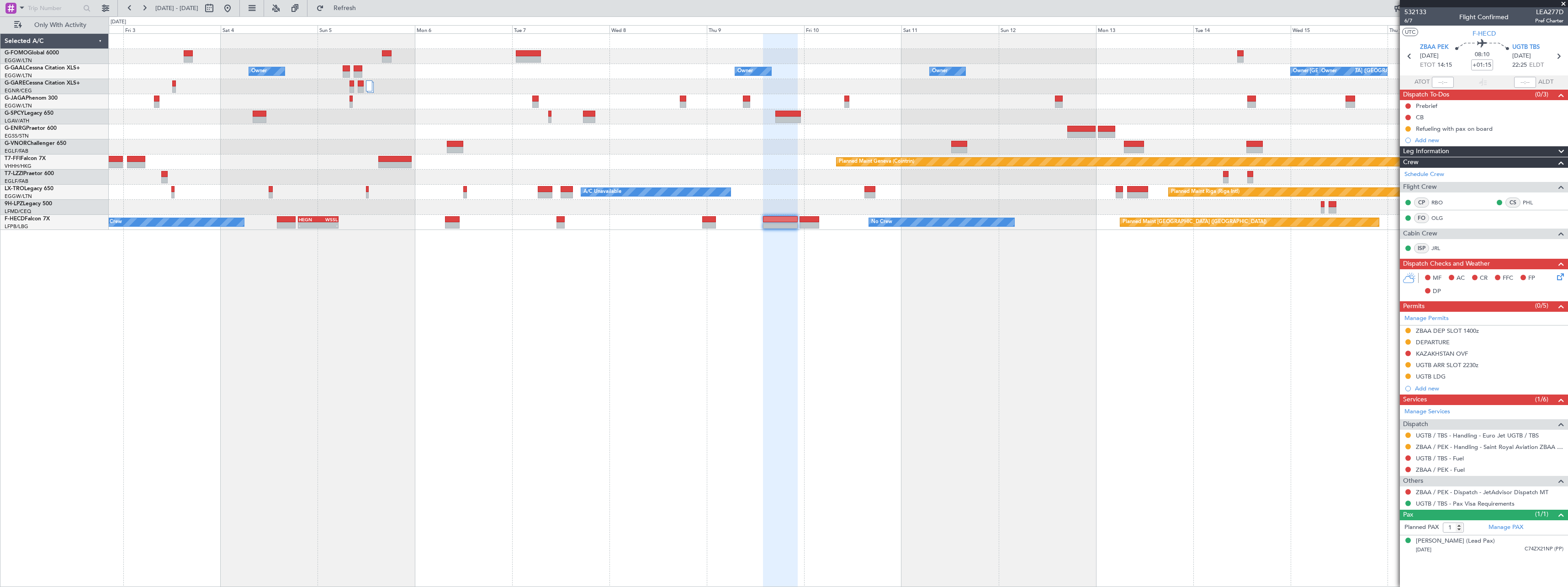
click at [1477, 150] on div "Leg Information" at bounding box center [1484, 151] width 168 height 10
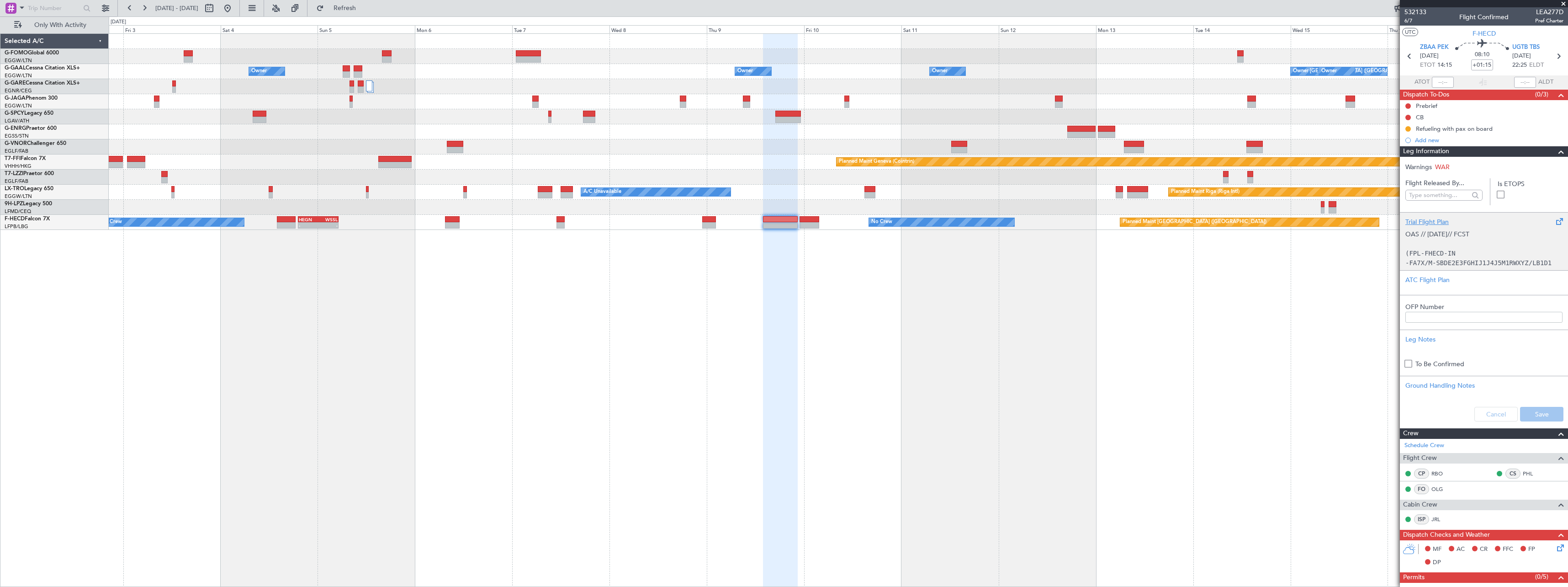
click at [1415, 237] on div "OAS // [DATE]// FCST (FPL-FHECD-IN -FA7X/M-SBDE2E3FGHIJ1J4J5M1RWXYZ/LB1D1 -ZBAA…" at bounding box center [1484, 246] width 157 height 39
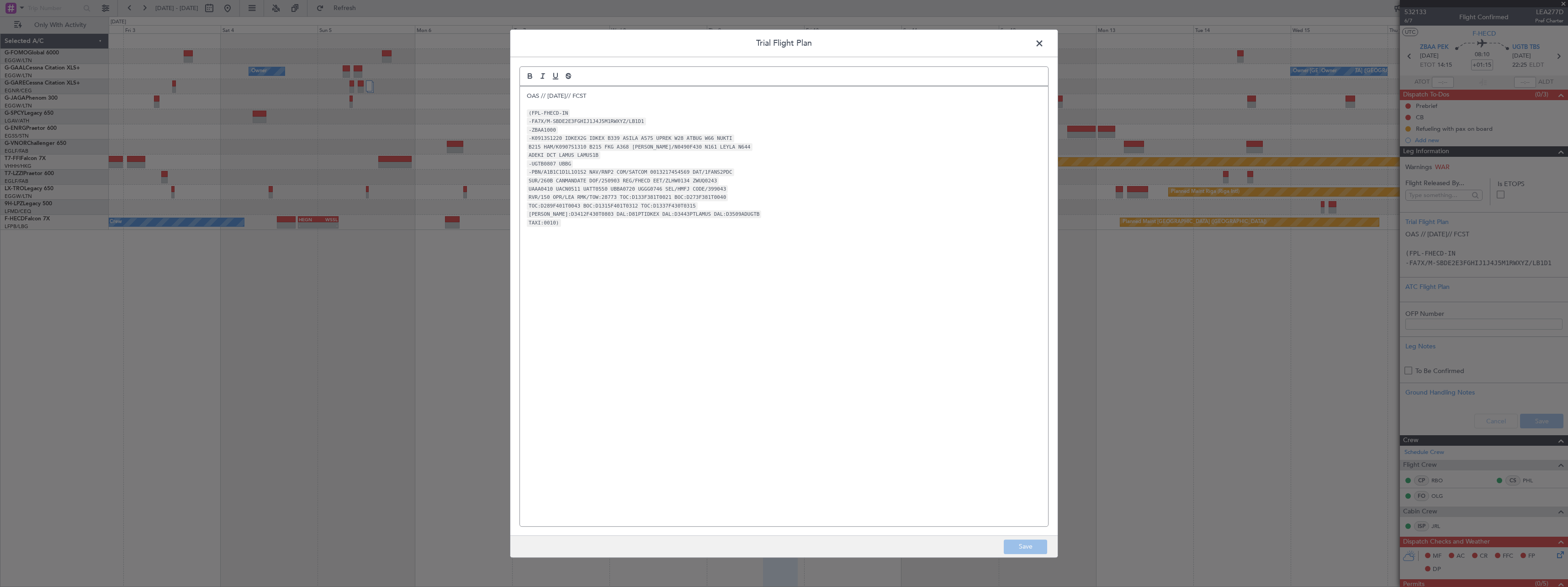
click at [573, 150] on code "B215 HAM/K0907S1310 B215 FKG A368 [PERSON_NAME]/N0490F430 N161 LEYLA N644" at bounding box center [639, 147] width 226 height 8
drag, startPoint x: 561, startPoint y: 136, endPoint x: 597, endPoint y: 156, distance: 41.2
click at [597, 156] on div "OAS // 02SEP// FCST (FPL-FHECD-IN -FA7X/M-SBDE2E3FGHIJ1J4J5M1RWXYZ/LB1D1 -ZBAA1…" at bounding box center [784, 306] width 528 height 440
copy div "IDKEX2G IDKEX B339 ASILA A575 UPREK W28 ATBUG W66 NUKTI B215 HAM/K0907S1310 B21…"
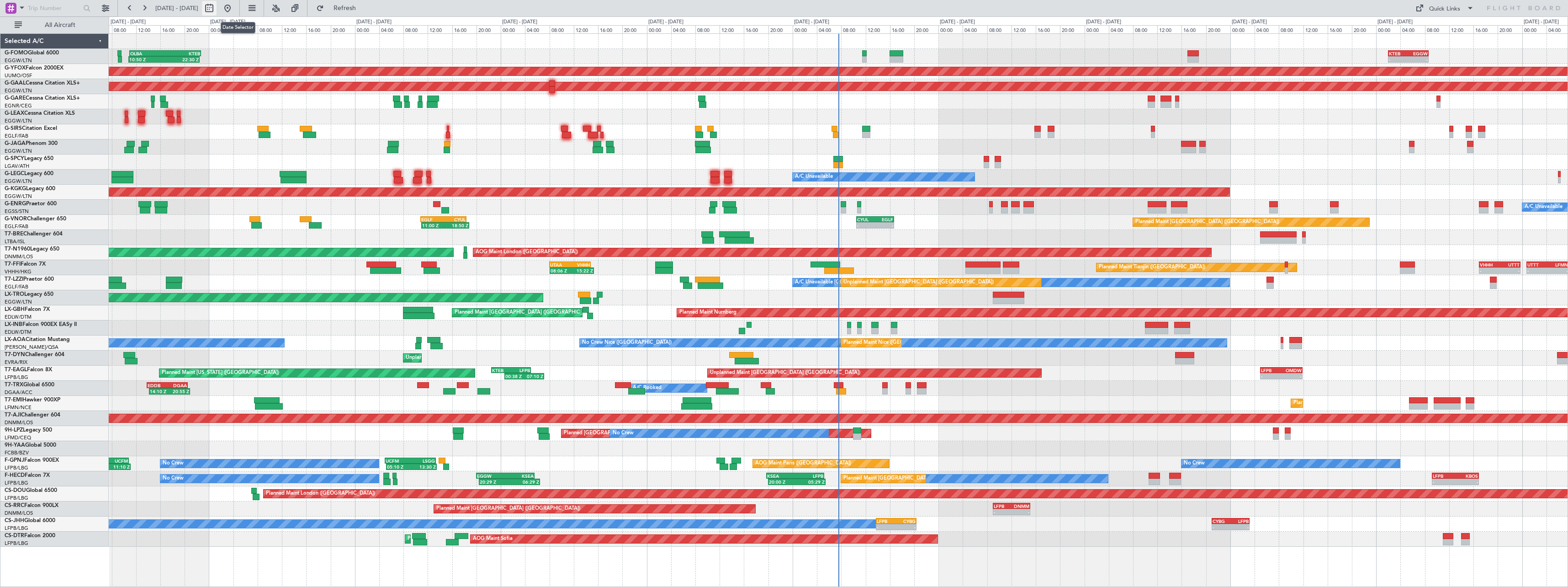
click at [217, 10] on button at bounding box center [209, 9] width 15 height 15
select select "9"
select select "2025"
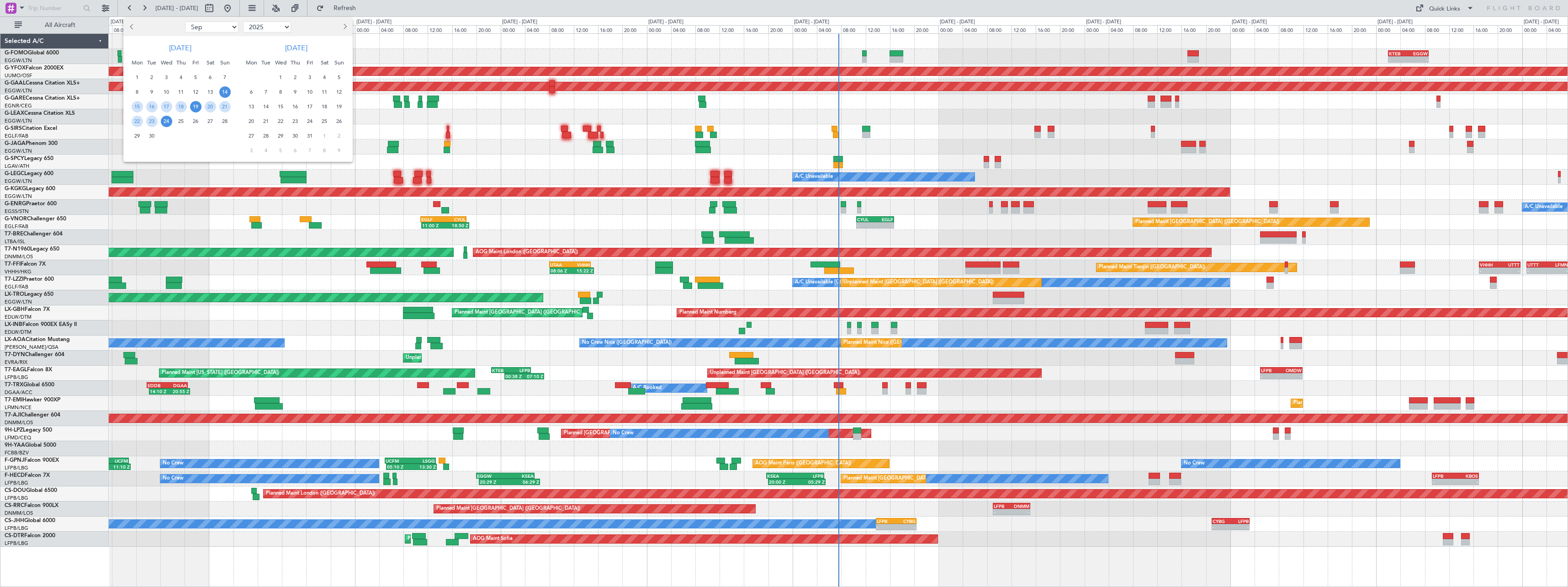
click at [197, 107] on span "19" at bounding box center [195, 107] width 12 height 12
click at [315, 79] on span "3" at bounding box center [310, 77] width 12 height 12
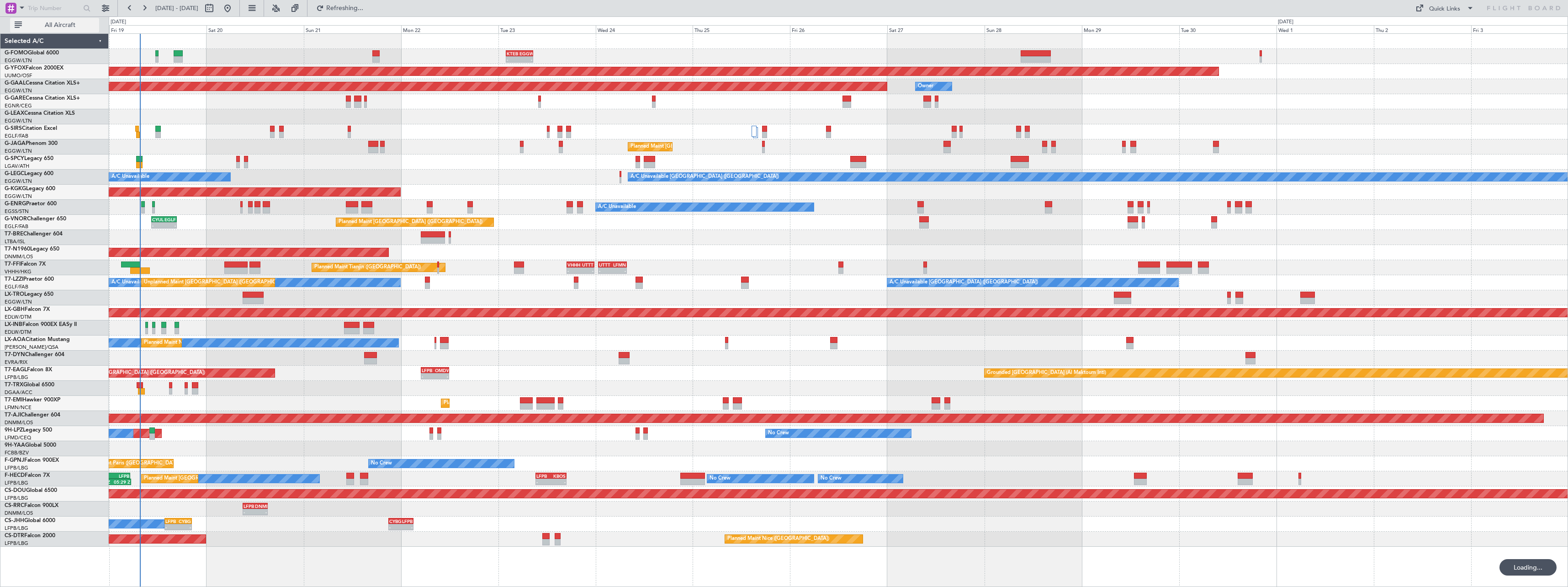
click at [53, 28] on span "All Aircraft" at bounding box center [60, 25] width 72 height 7
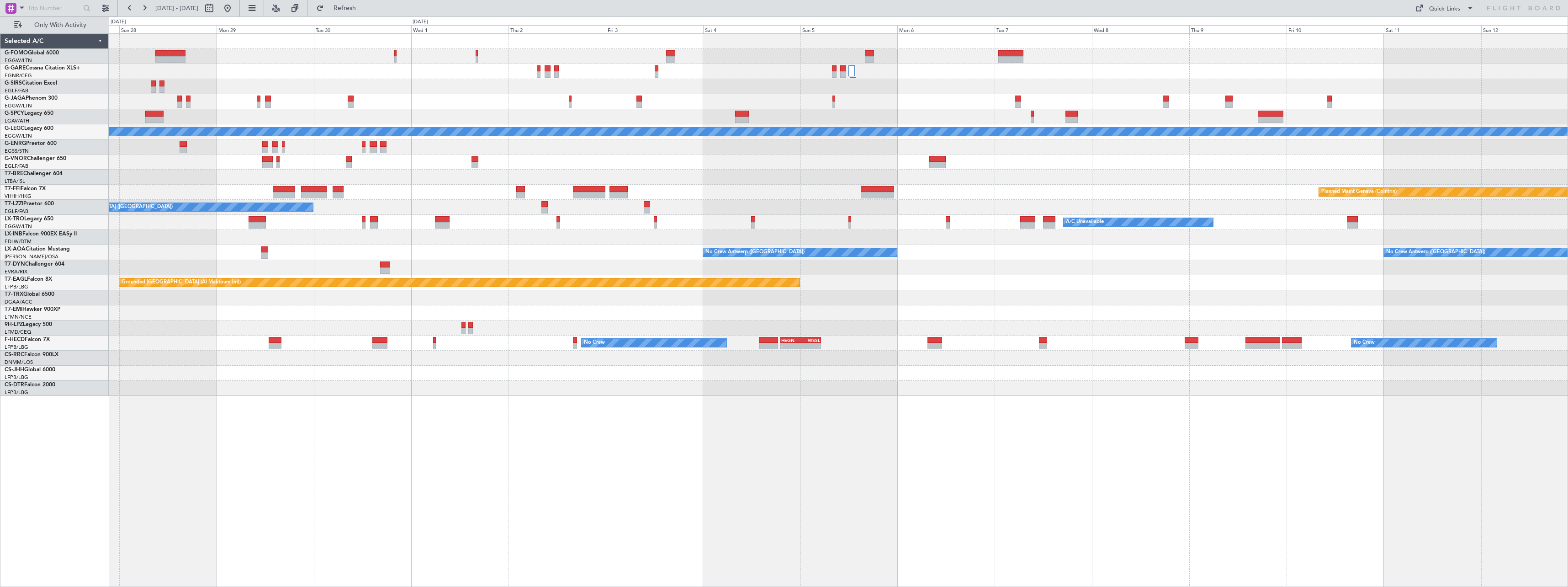
click at [0, 488] on html "19 Sep 2025 - 03 Oct 2025 Refresh Quick Links Only With Activity Planned Maint …" at bounding box center [784, 294] width 1568 height 587
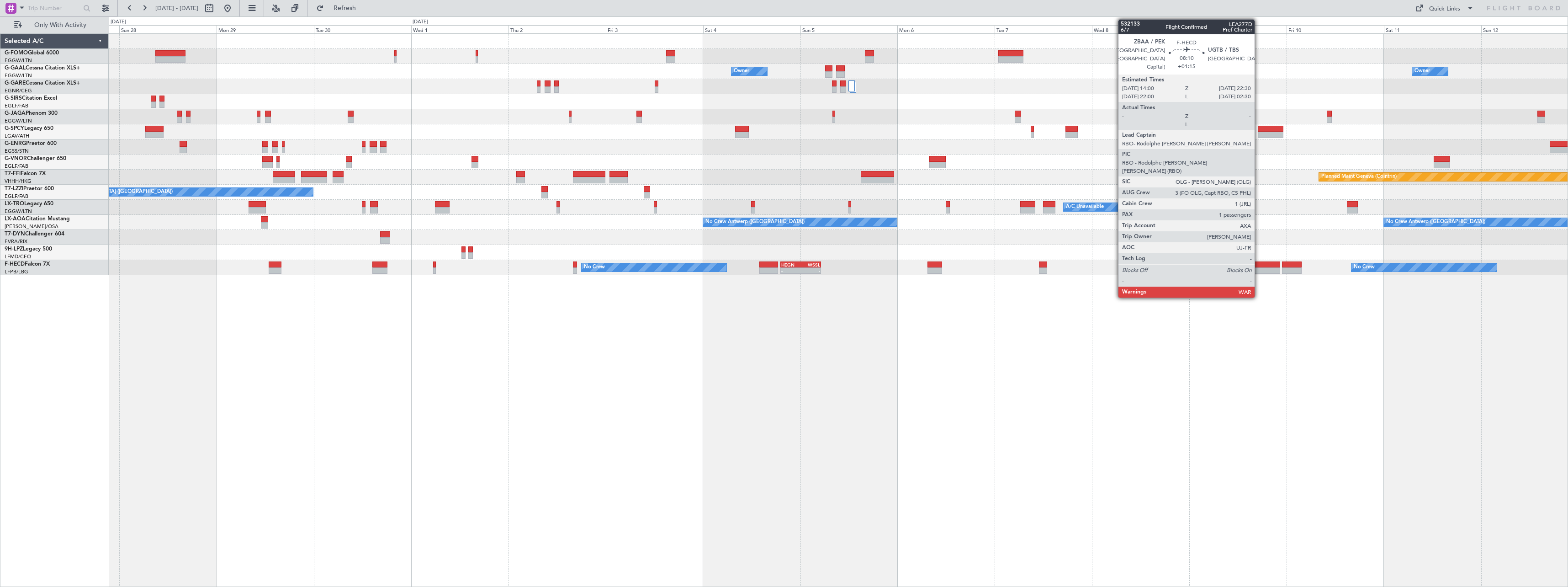
click at [1259, 270] on div at bounding box center [1262, 270] width 35 height 7
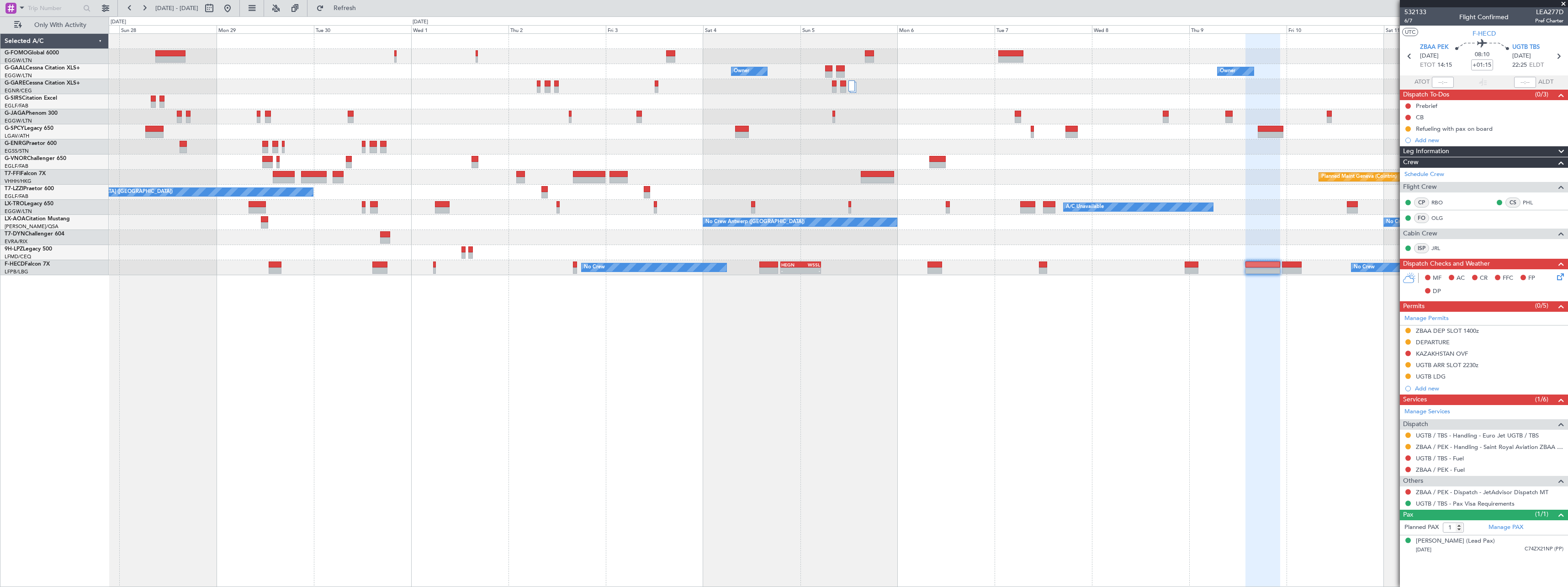
click at [1467, 150] on div "Leg Information" at bounding box center [1484, 151] width 168 height 10
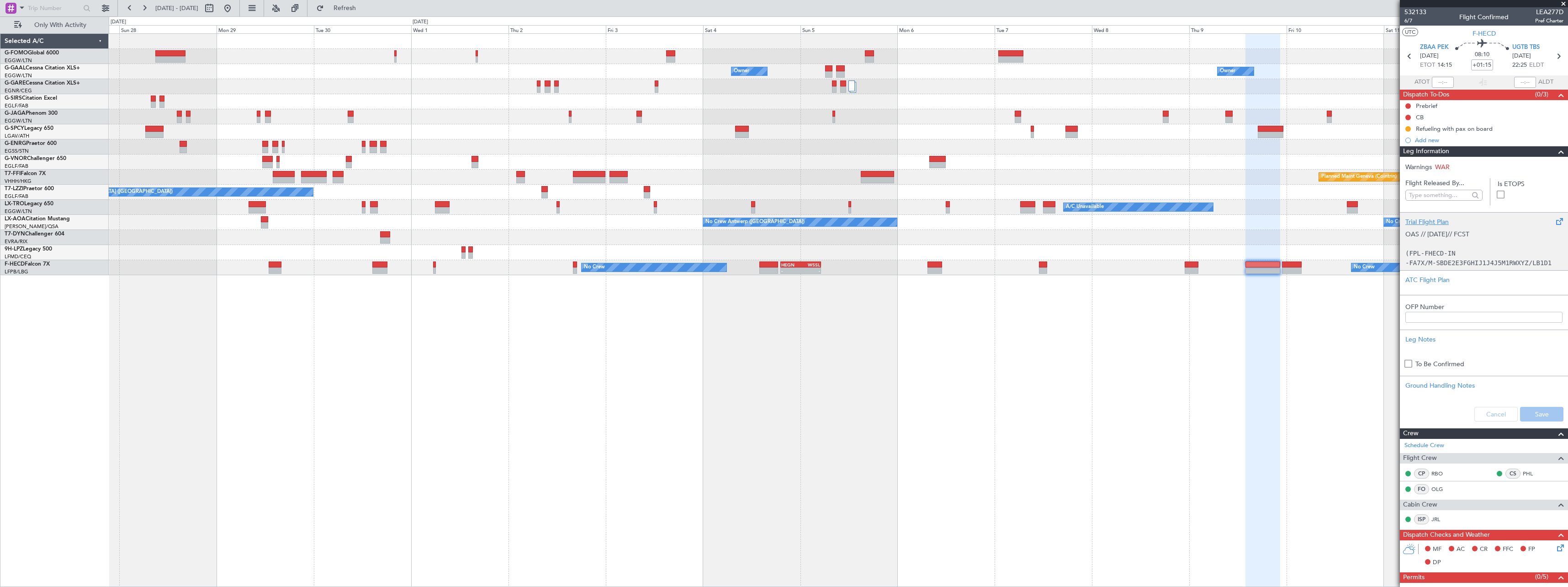
click at [1453, 255] on div "OAS // 02SEP// FCST (FPL-FHECD-IN -FA7X/M-SBDE2E3FGHIJ1J4J5M1RWXYZ/LB1D1 -ZBAA1…" at bounding box center [1484, 246] width 157 height 39
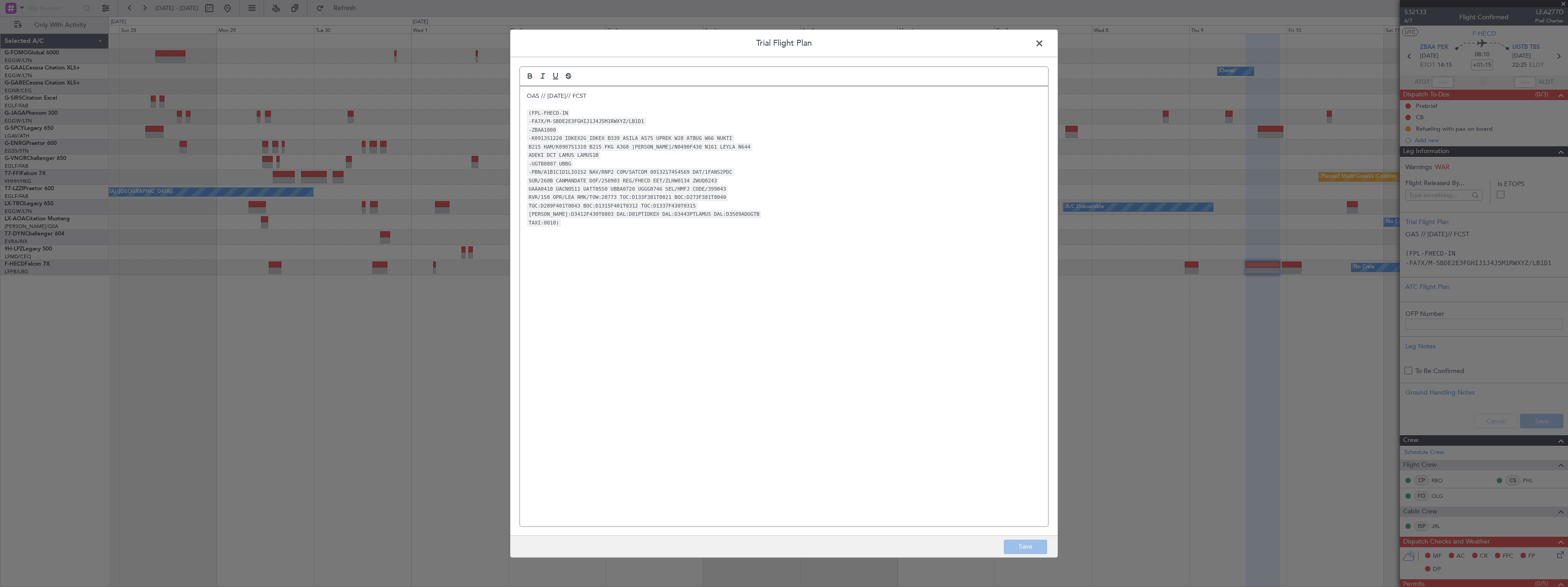
click at [1044, 43] on span at bounding box center [1044, 46] width 0 height 18
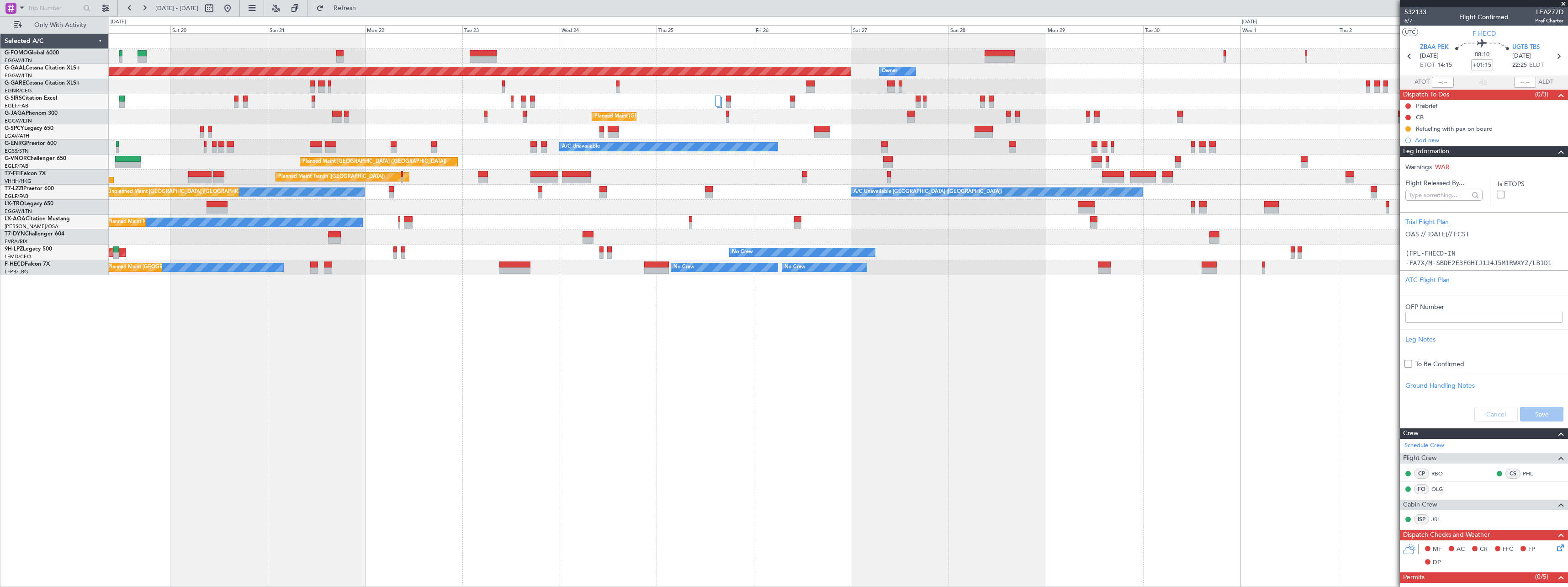
click at [1164, 389] on div "Owner Owner Planned Maint Dusseldorf Planned Maint London (Luton) A/C Unavailab…" at bounding box center [838, 310] width 1459 height 554
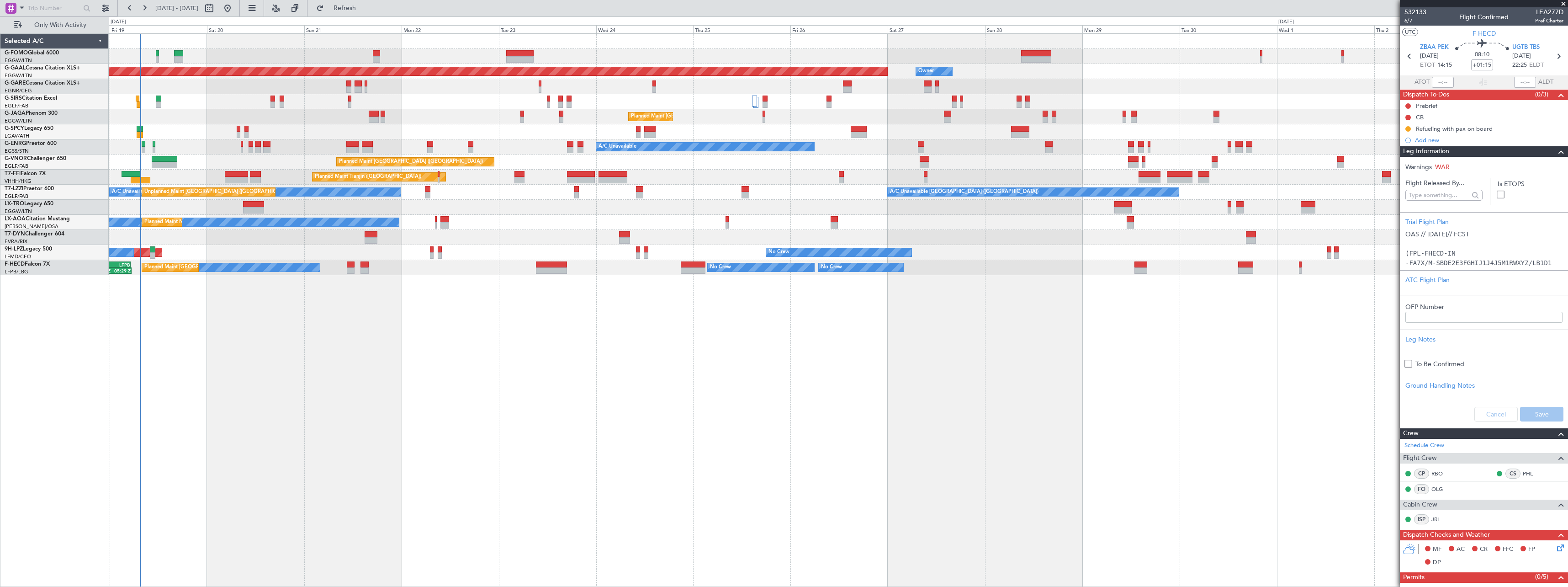
click at [647, 428] on div "Owner Planned Maint Dusseldorf Owner Planned Maint London (Luton) A/C Unavailab…" at bounding box center [838, 310] width 1459 height 554
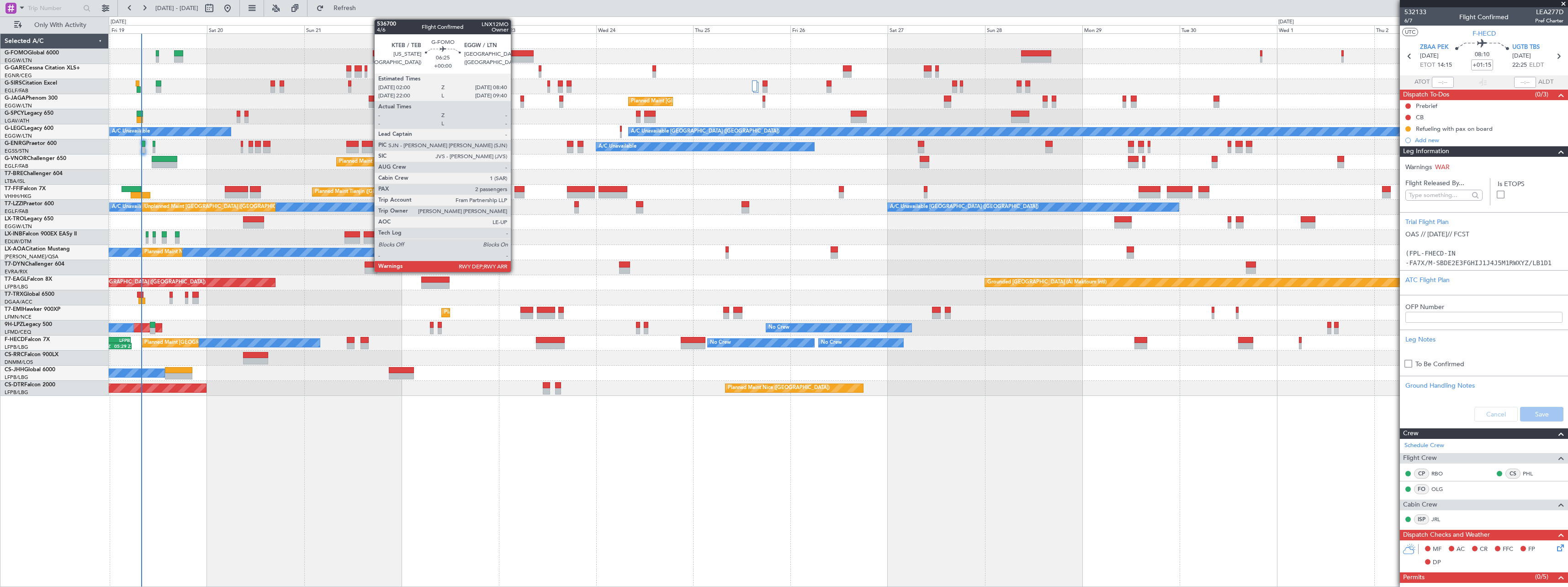
click at [515, 58] on div at bounding box center [520, 59] width 27 height 7
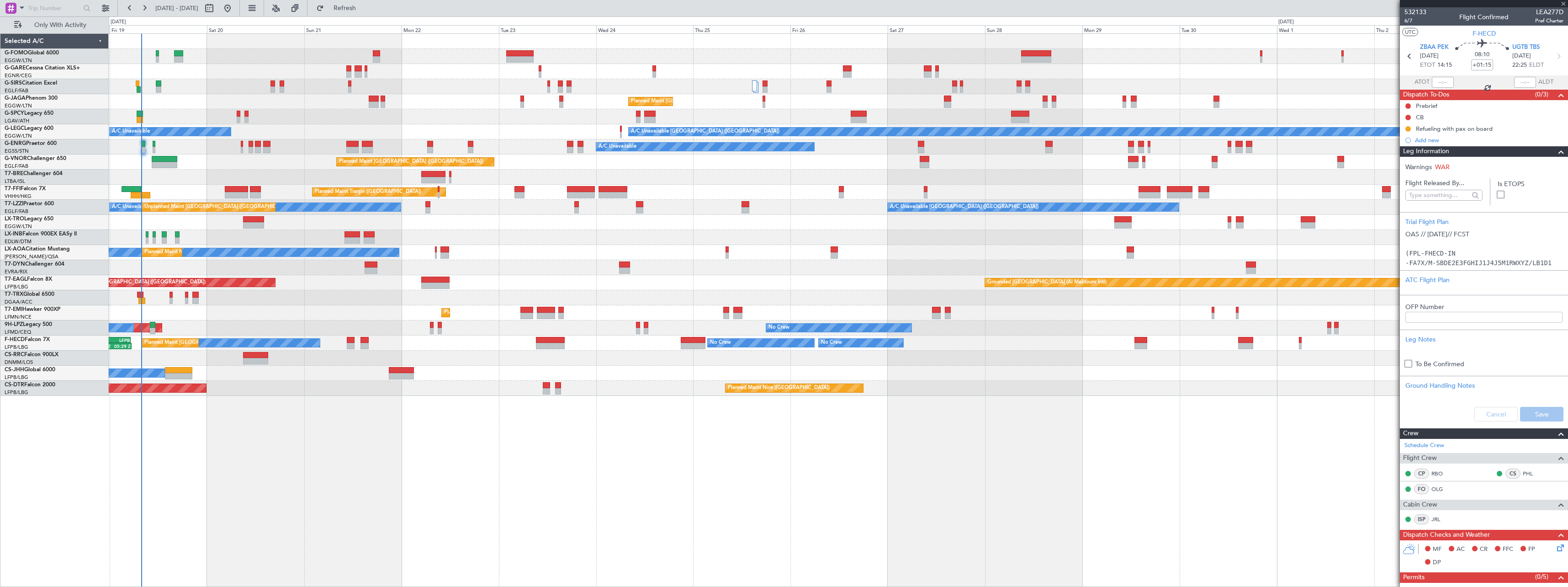
type input "2"
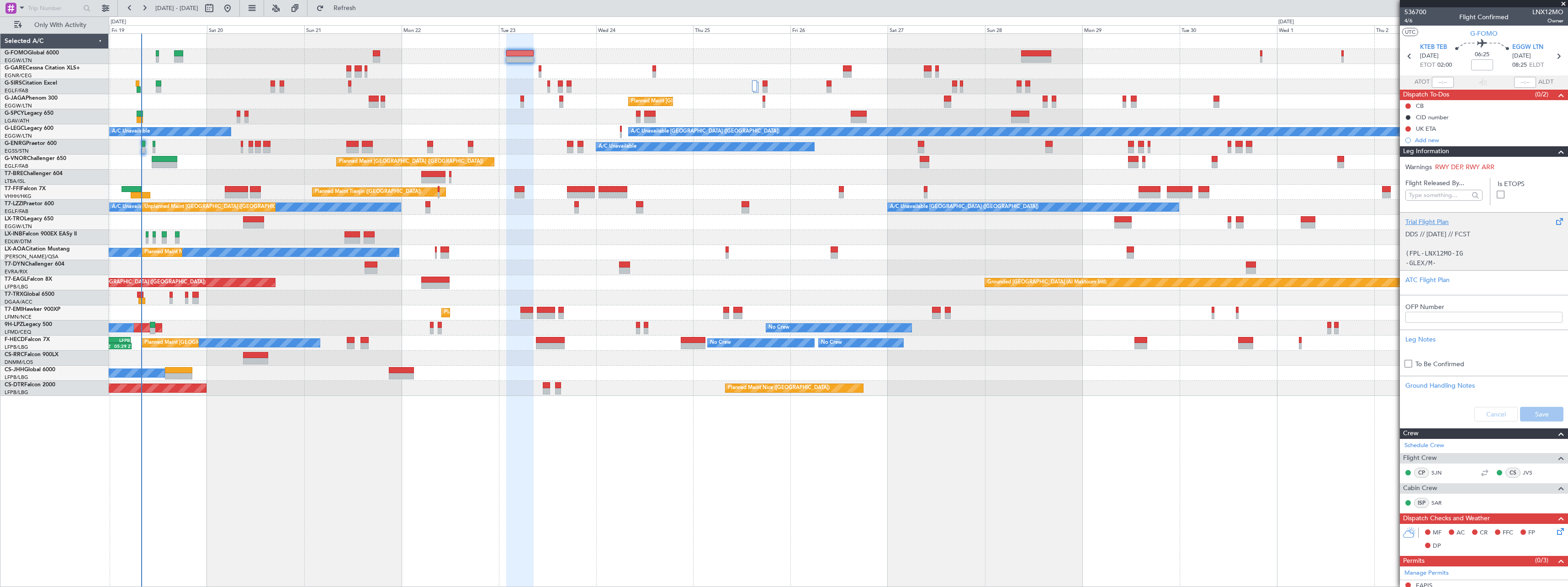
click at [1477, 237] on p "DDS // 10SEP // FCST" at bounding box center [1484, 234] width 157 height 10
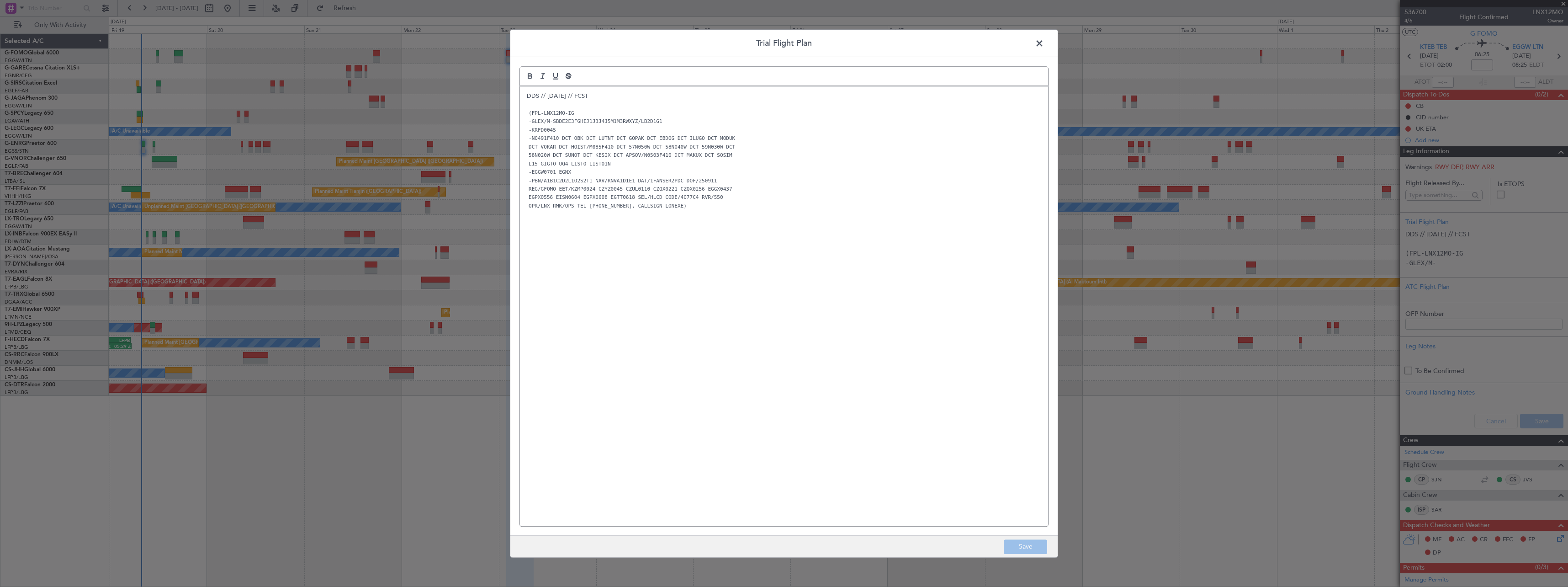
click at [1044, 41] on span at bounding box center [1044, 46] width 0 height 18
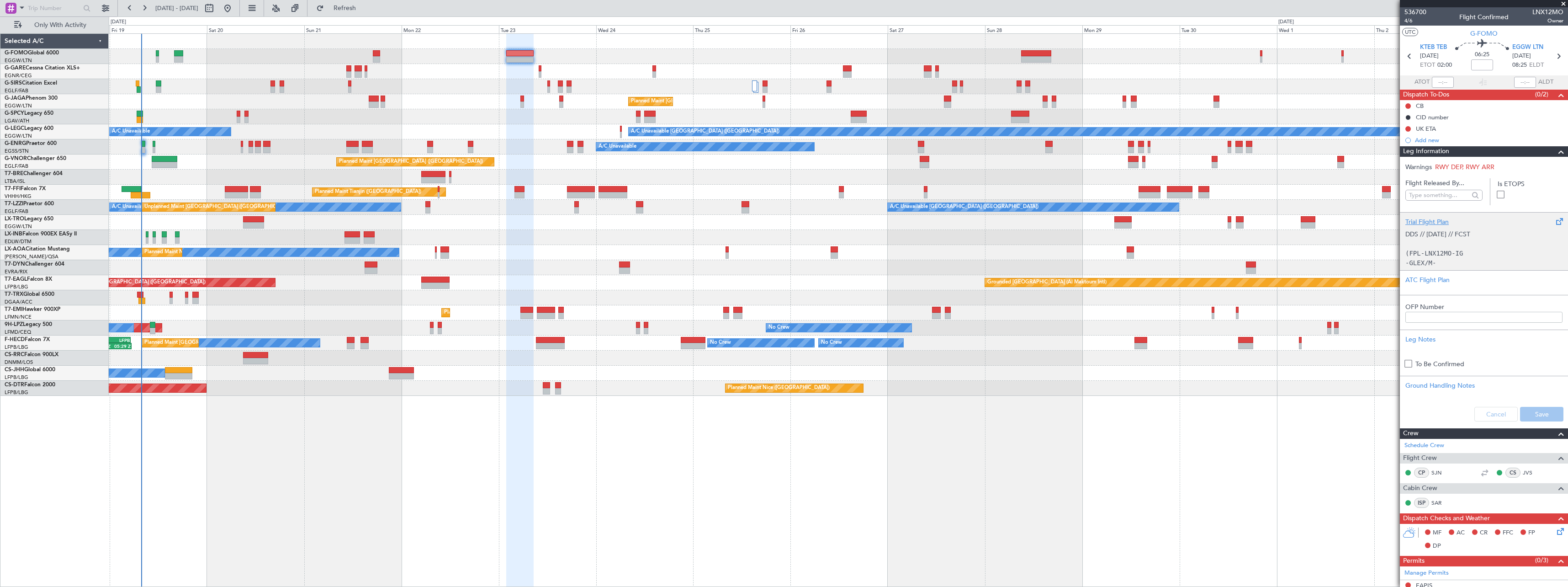
click at [1472, 237] on p "DDS // 10SEP // FCST" at bounding box center [1484, 234] width 157 height 10
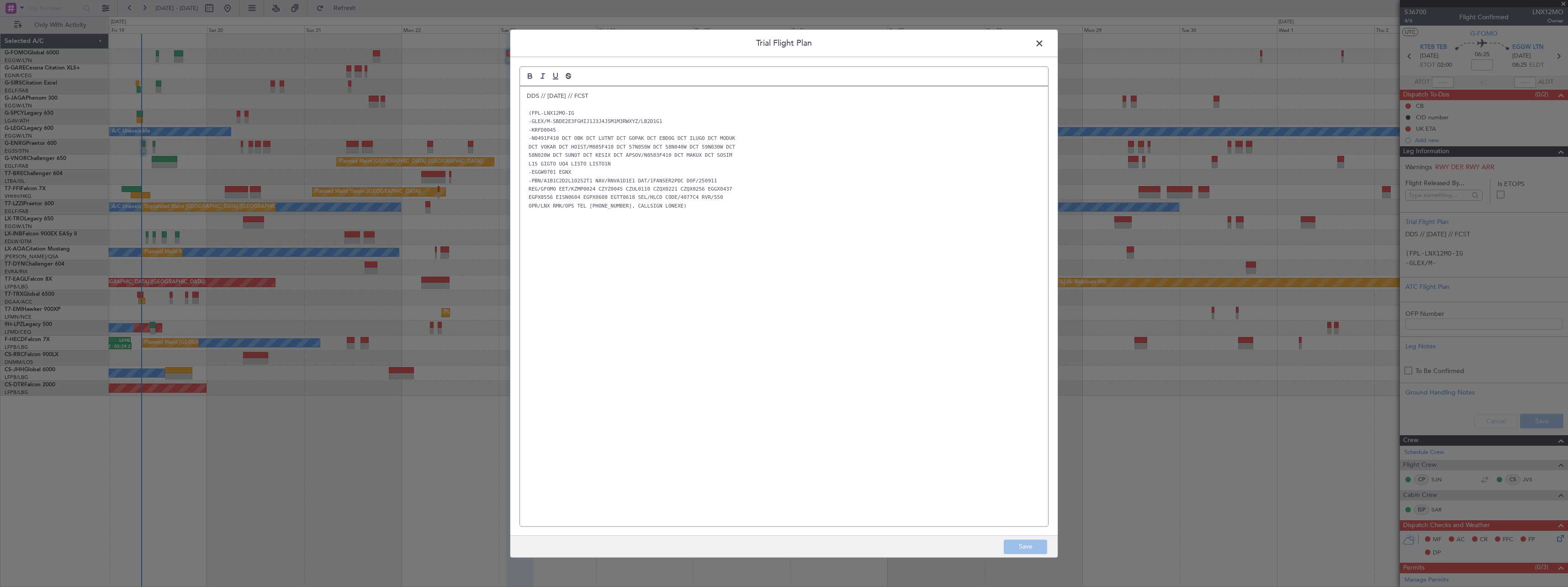
click at [1044, 43] on span at bounding box center [1044, 46] width 0 height 18
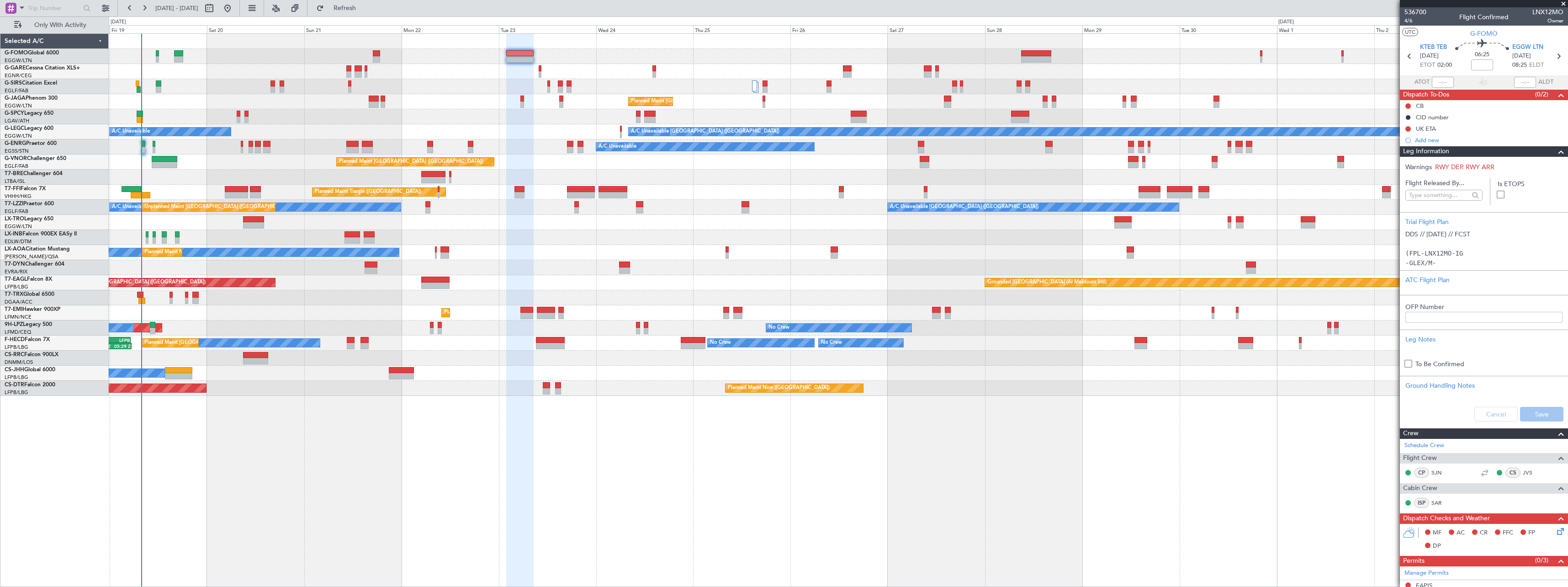
click at [1455, 152] on div "Leg Information" at bounding box center [1484, 151] width 168 height 10
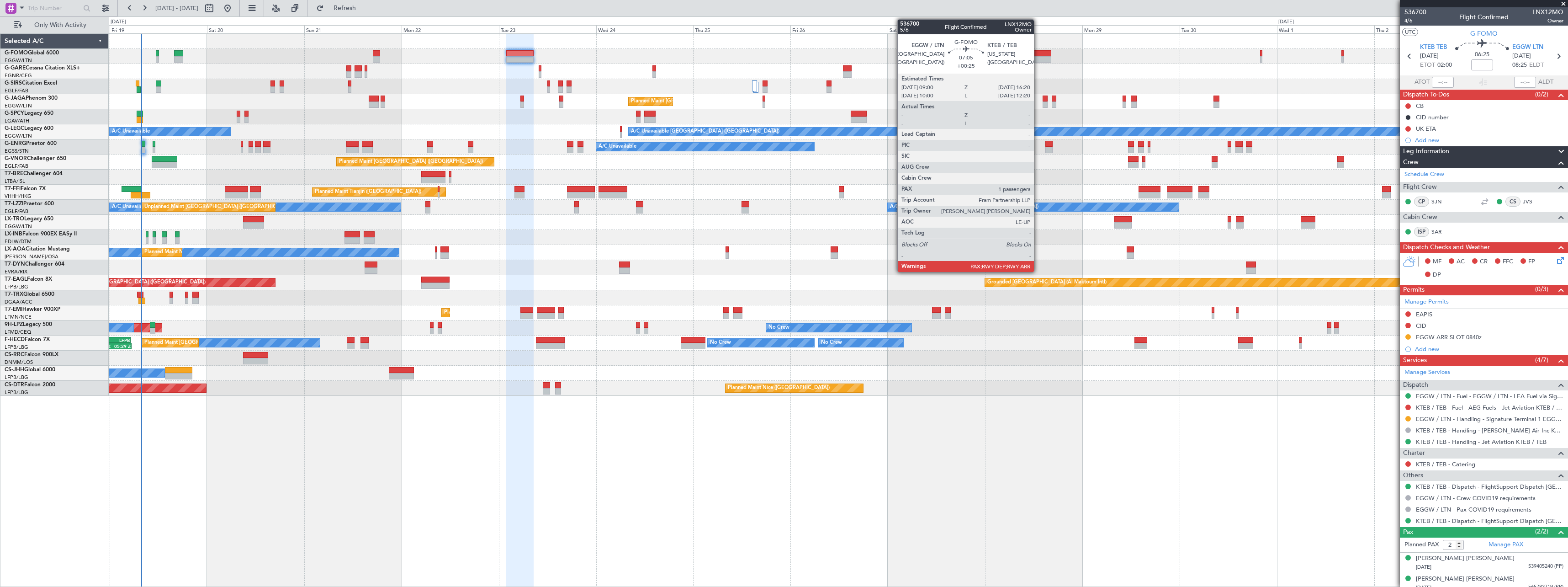
click at [1038, 52] on div at bounding box center [1037, 54] width 30 height 7
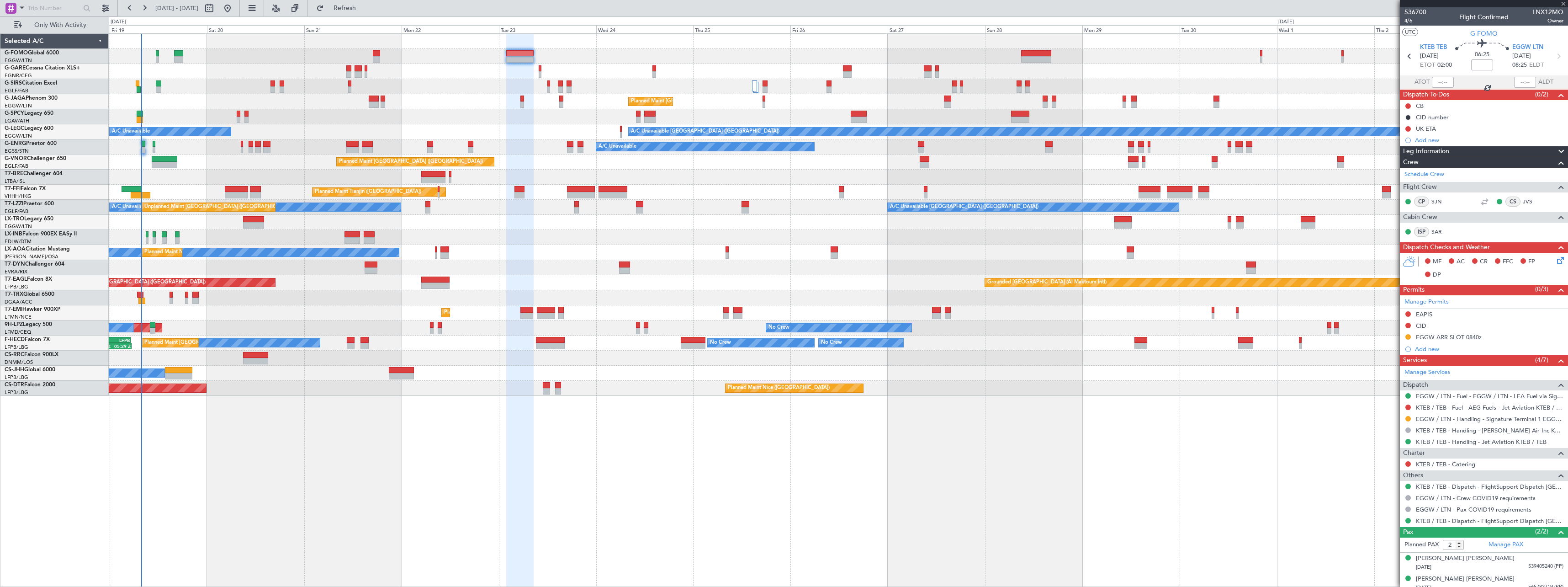
type input "+00:25"
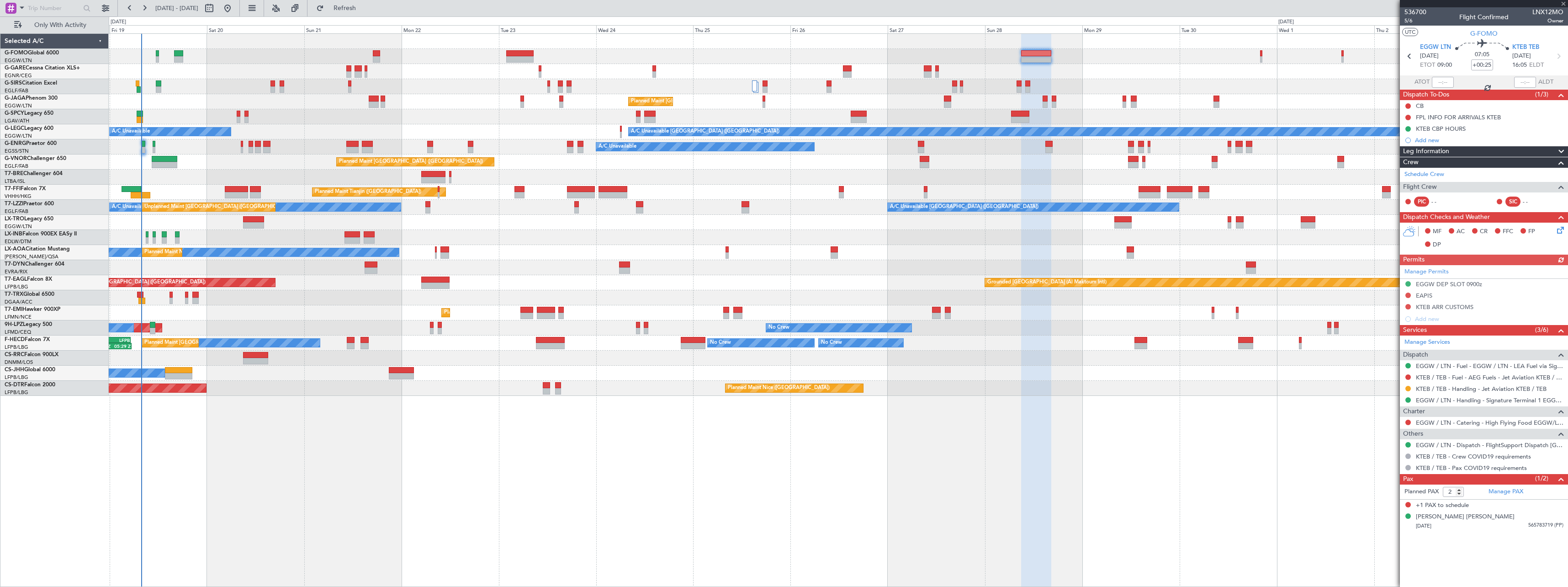
click at [1461, 150] on div "Leg Information" at bounding box center [1484, 151] width 168 height 10
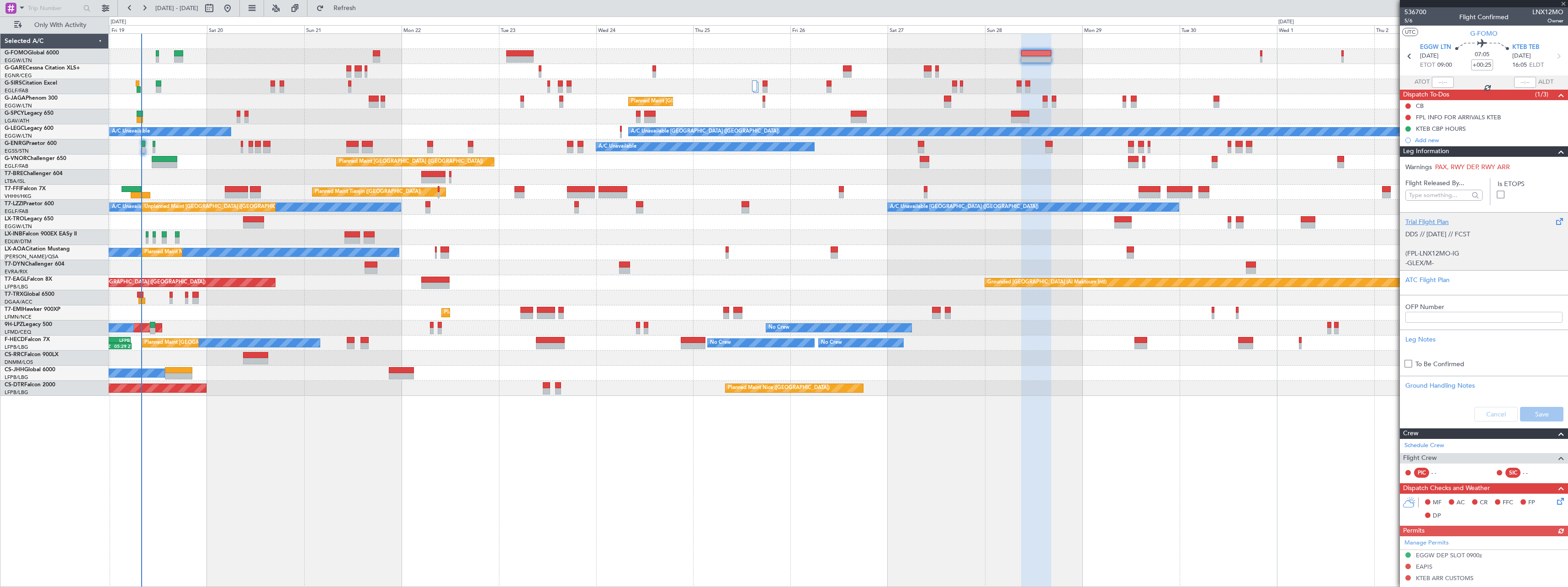
click at [1456, 234] on p "DDS // 10SEP // FCST" at bounding box center [1484, 234] width 157 height 10
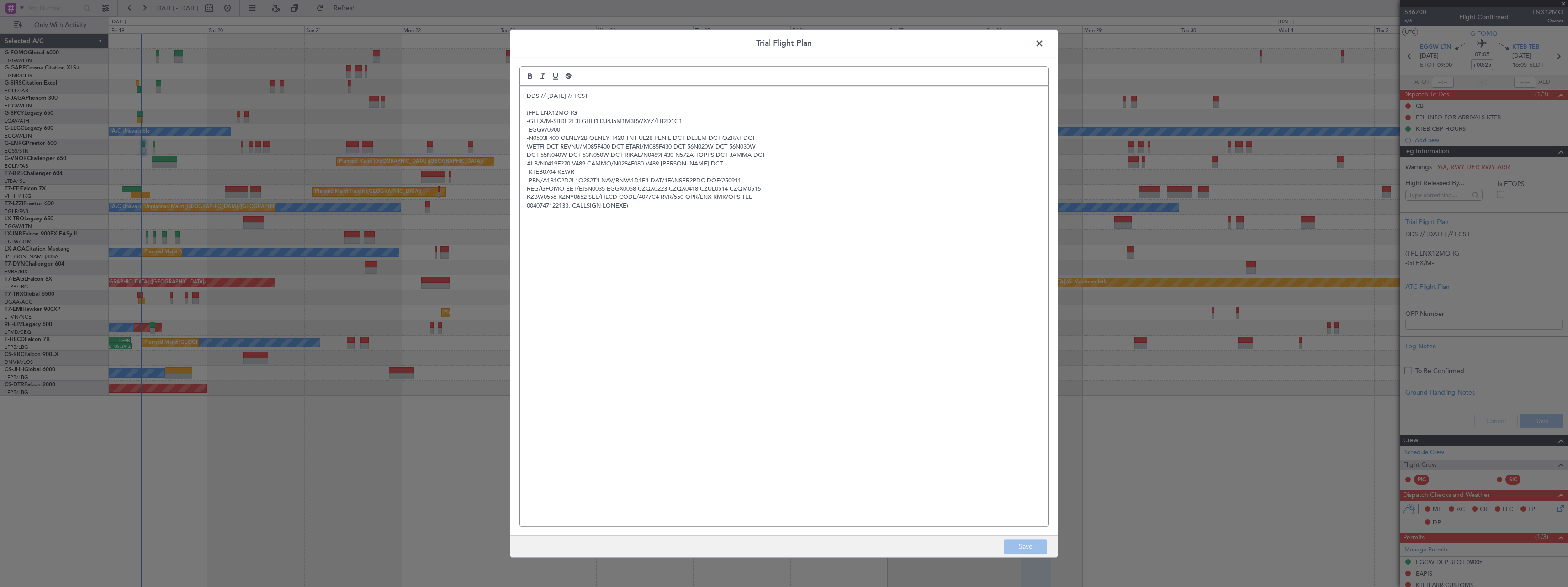
click at [1044, 43] on span at bounding box center [1044, 46] width 0 height 18
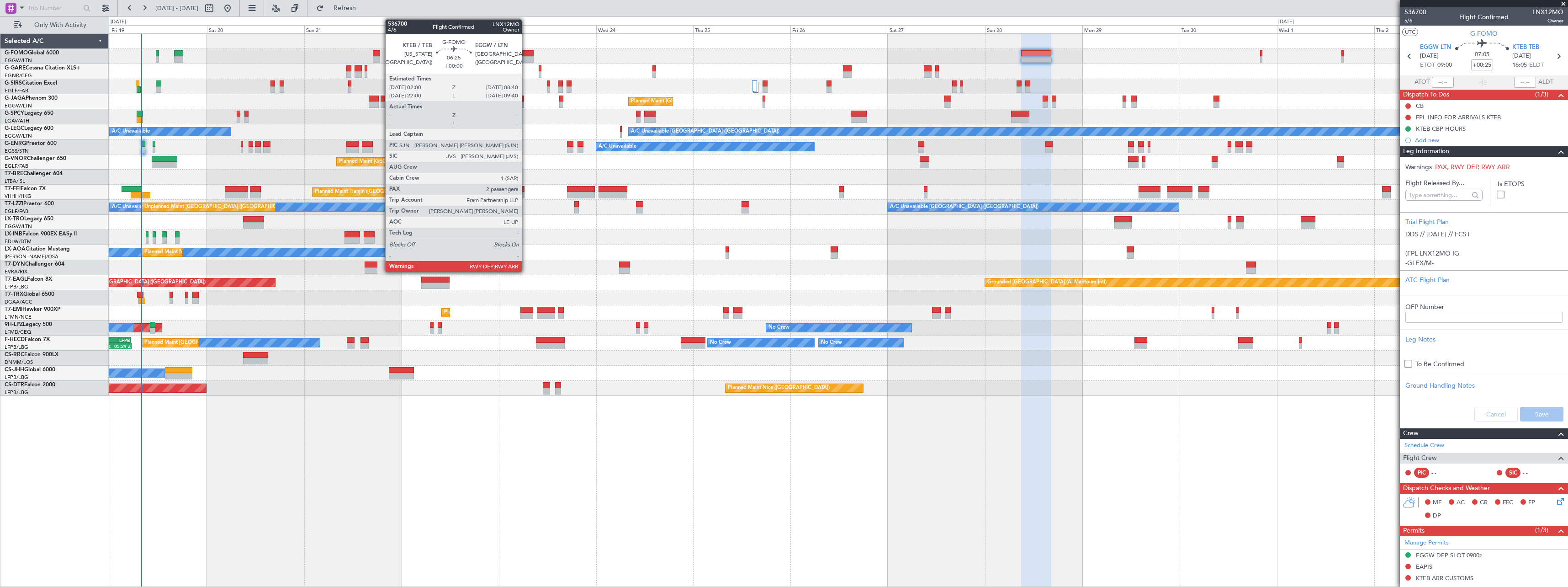
click at [526, 51] on div at bounding box center [520, 54] width 27 height 7
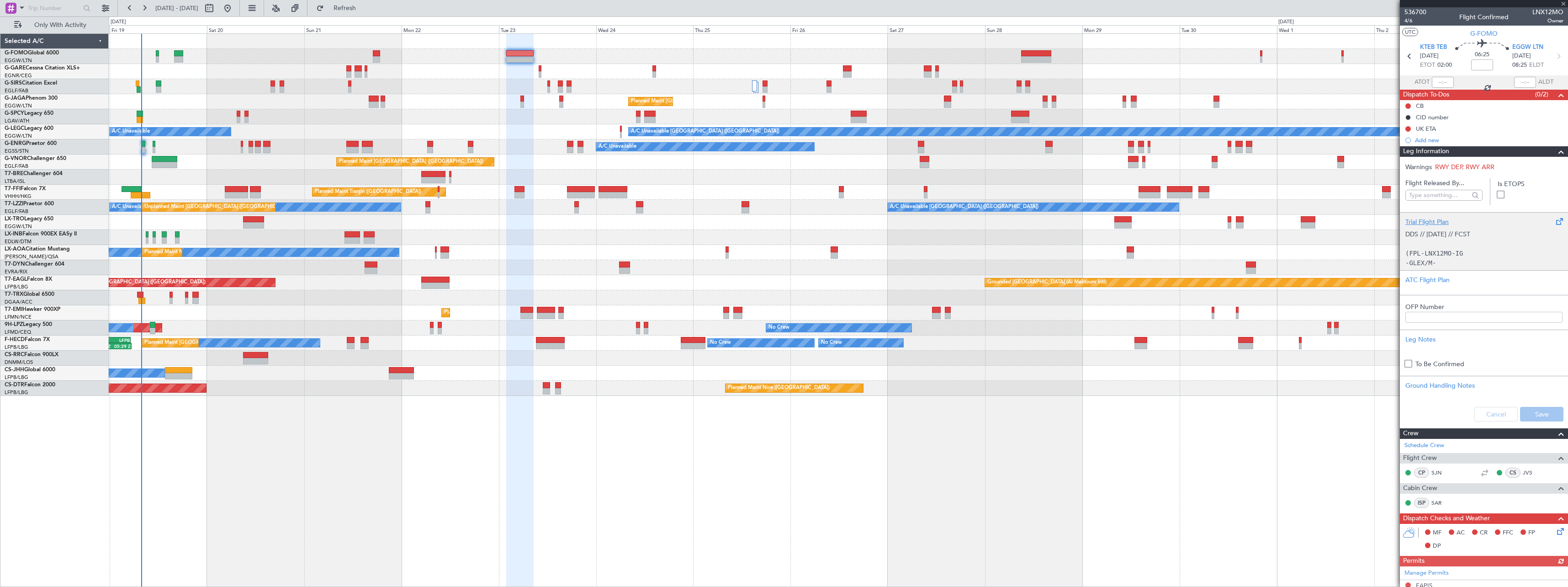
click at [1455, 237] on p "DDS // 10SEP // FCST" at bounding box center [1484, 234] width 157 height 10
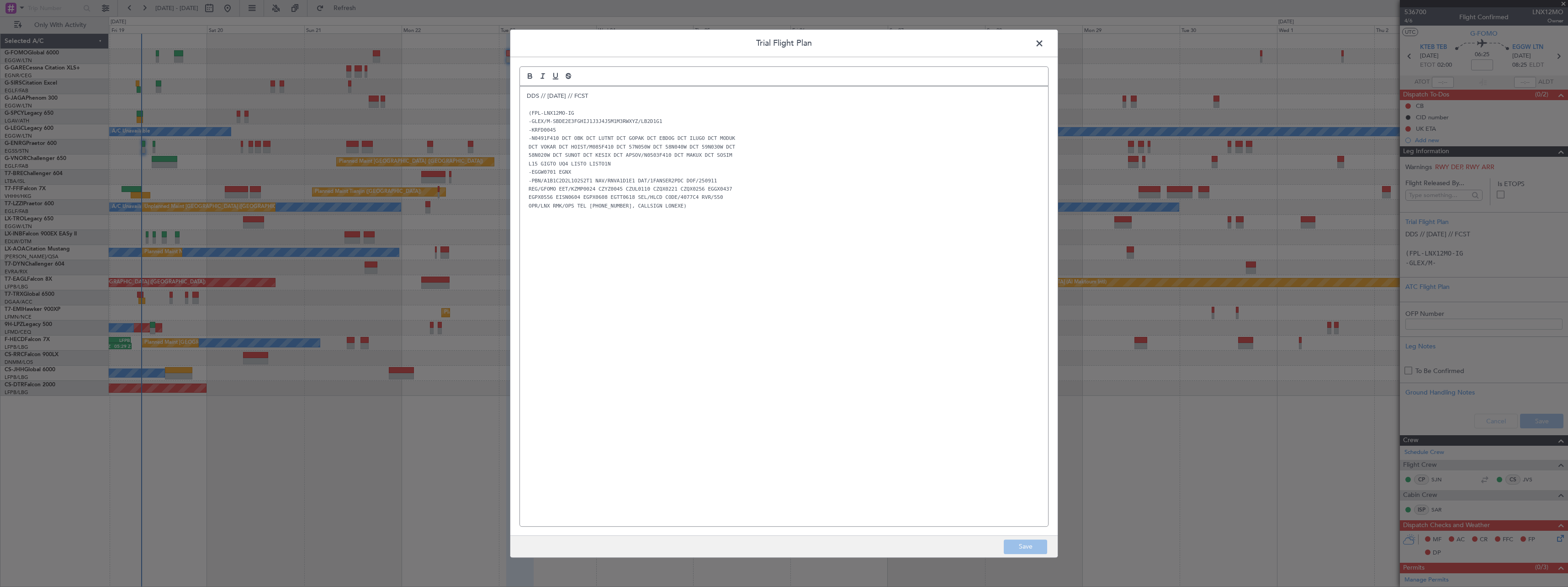
click at [1044, 40] on span at bounding box center [1044, 46] width 0 height 18
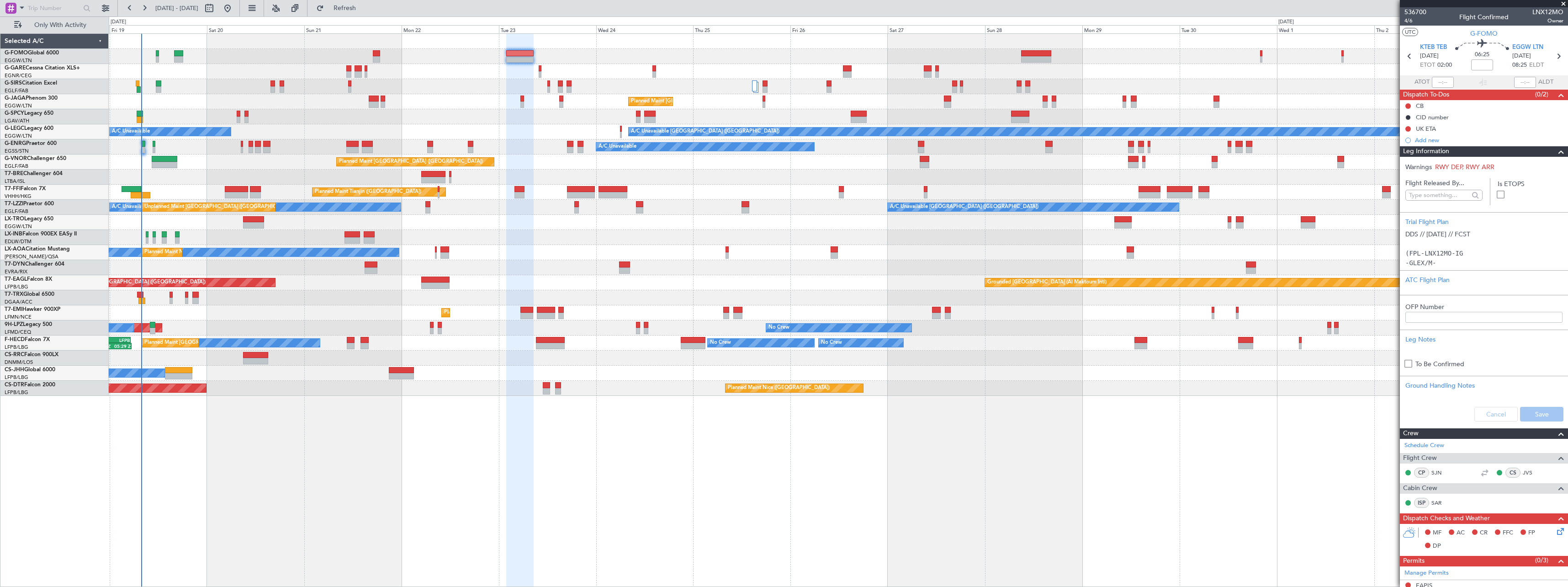
click at [1480, 151] on div "Leg Information" at bounding box center [1484, 151] width 168 height 10
